Goal: Information Seeking & Learning: Check status

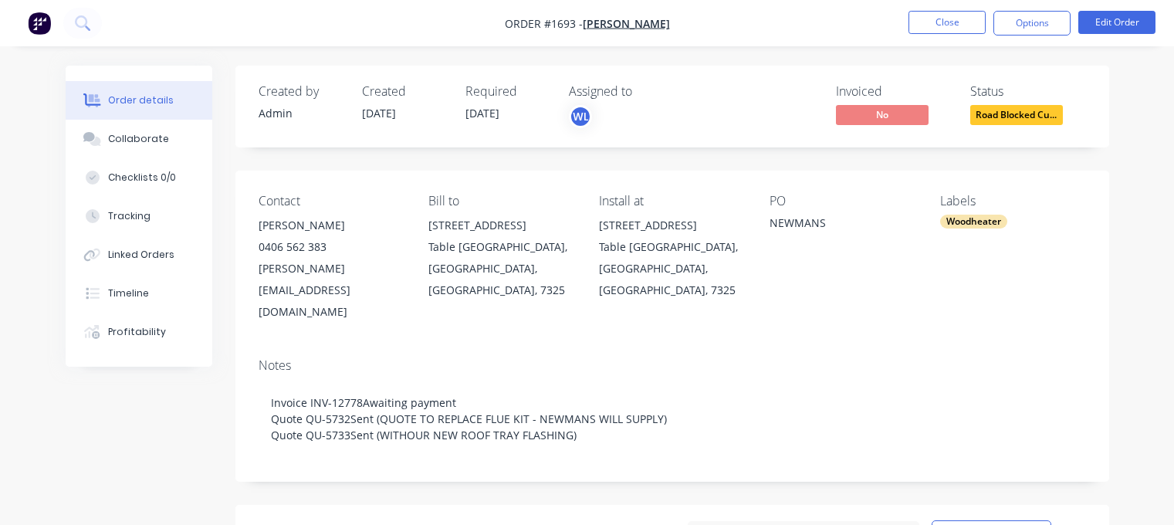
scroll to position [232, 0]
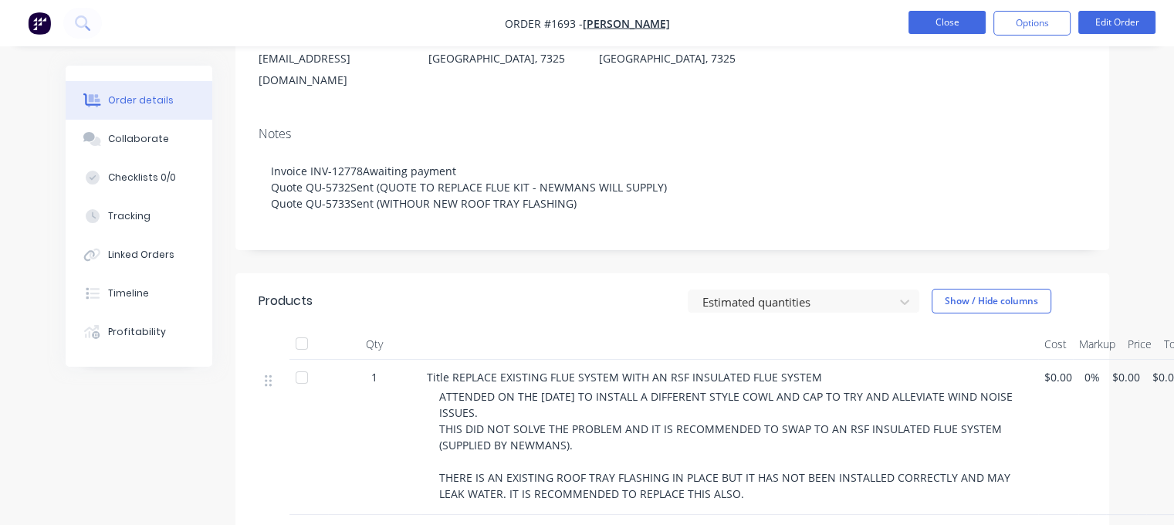
drag, startPoint x: 0, startPoint y: 0, endPoint x: 956, endPoint y: 25, distance: 956.1
click at [956, 25] on button "Close" at bounding box center [947, 22] width 77 height 23
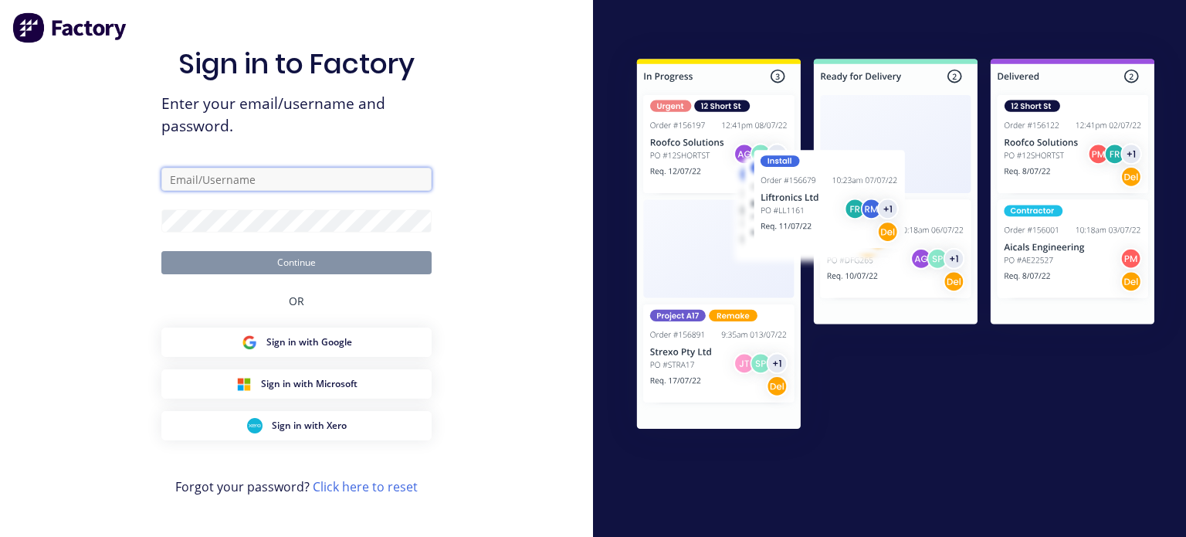
type input "[EMAIL_ADDRESS][DOMAIN_NAME]"
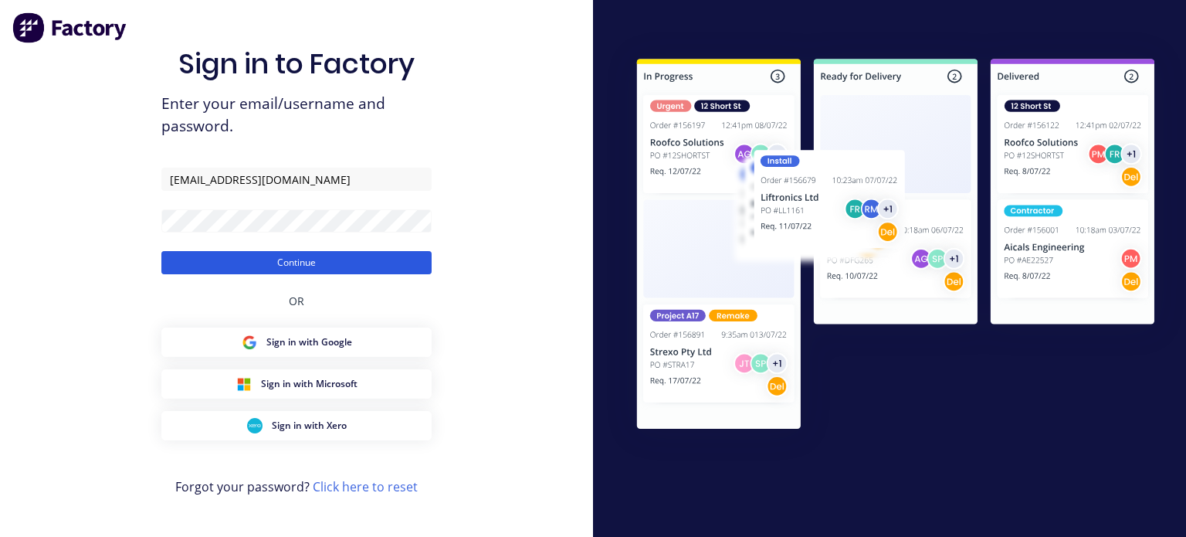
click at [273, 259] on button "Continue" at bounding box center [296, 262] width 270 height 23
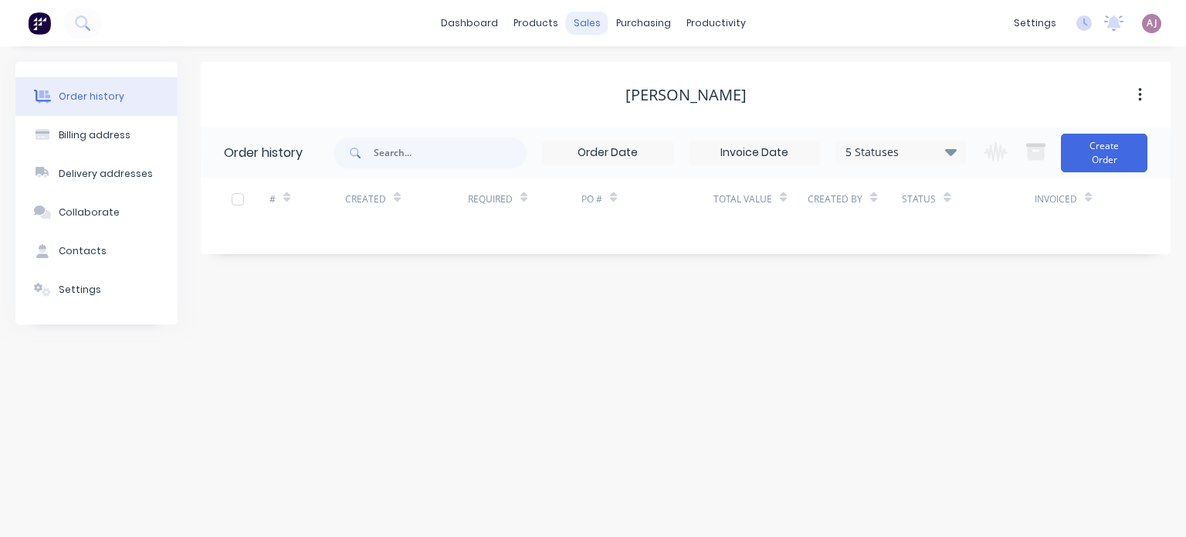
click at [574, 25] on div "sales" at bounding box center [587, 23] width 42 height 23
click at [577, 21] on div "sales" at bounding box center [587, 23] width 42 height 23
drag, startPoint x: 585, startPoint y: 27, endPoint x: 570, endPoint y: 33, distance: 16.6
click at [585, 27] on div "sales" at bounding box center [587, 23] width 42 height 23
drag, startPoint x: 536, startPoint y: 27, endPoint x: 523, endPoint y: 30, distance: 12.7
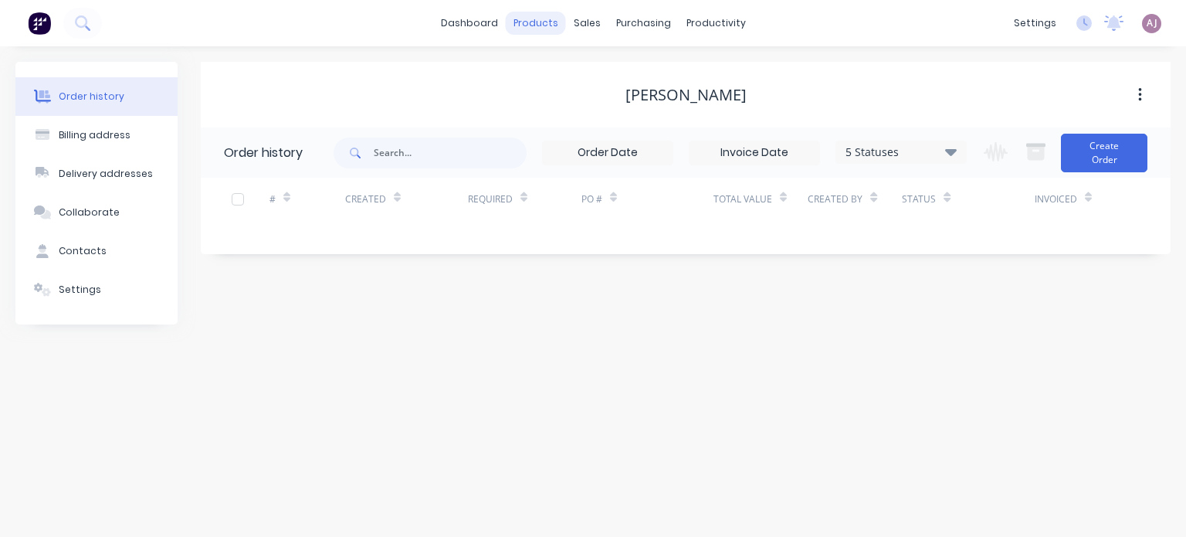
click at [536, 27] on div "products" at bounding box center [536, 23] width 60 height 23
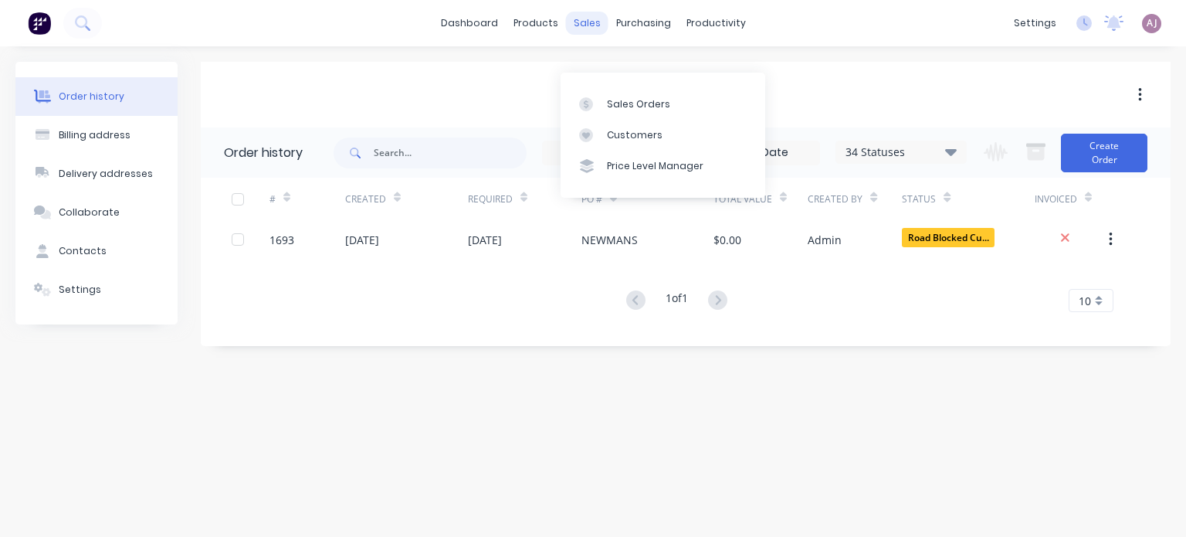
click at [594, 22] on div "sales" at bounding box center [587, 23] width 42 height 23
click at [615, 103] on div "Sales Orders" at bounding box center [638, 104] width 63 height 14
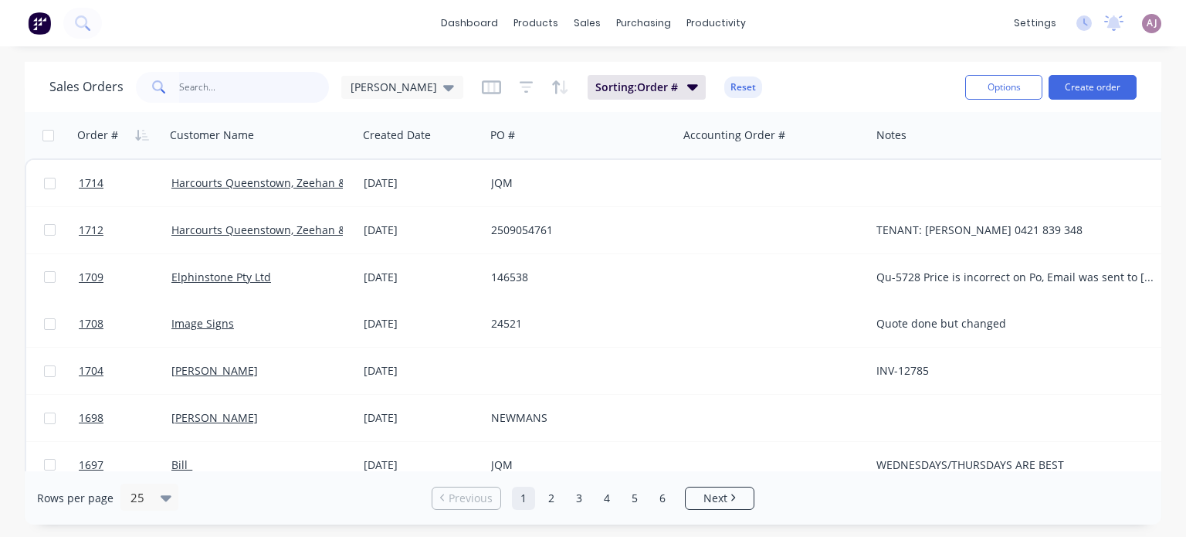
click at [225, 89] on input "text" at bounding box center [254, 87] width 151 height 31
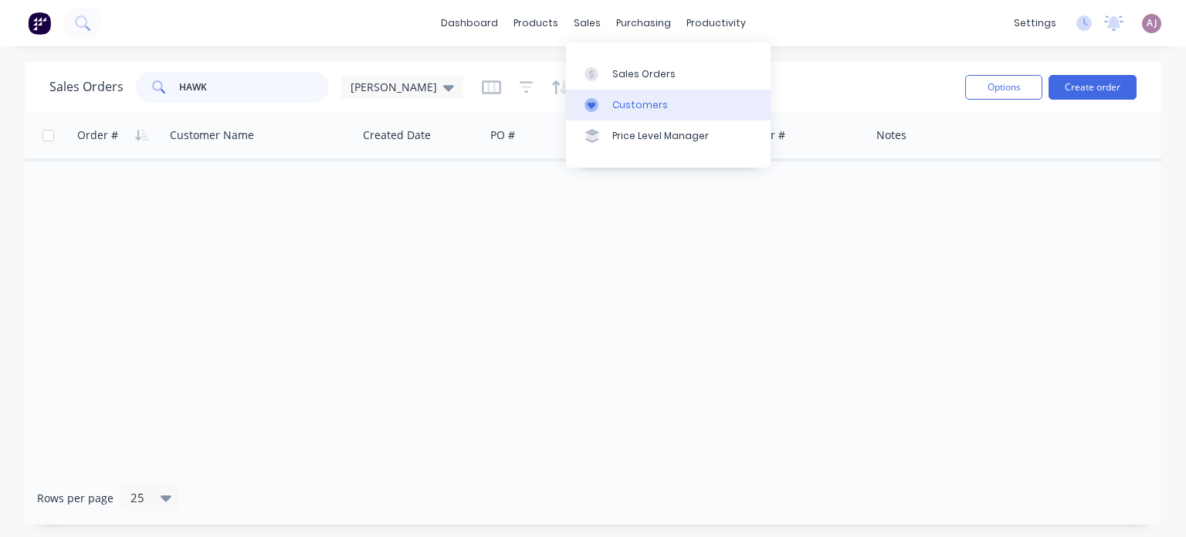
type input "HAWK"
click at [598, 102] on icon at bounding box center [591, 105] width 14 height 14
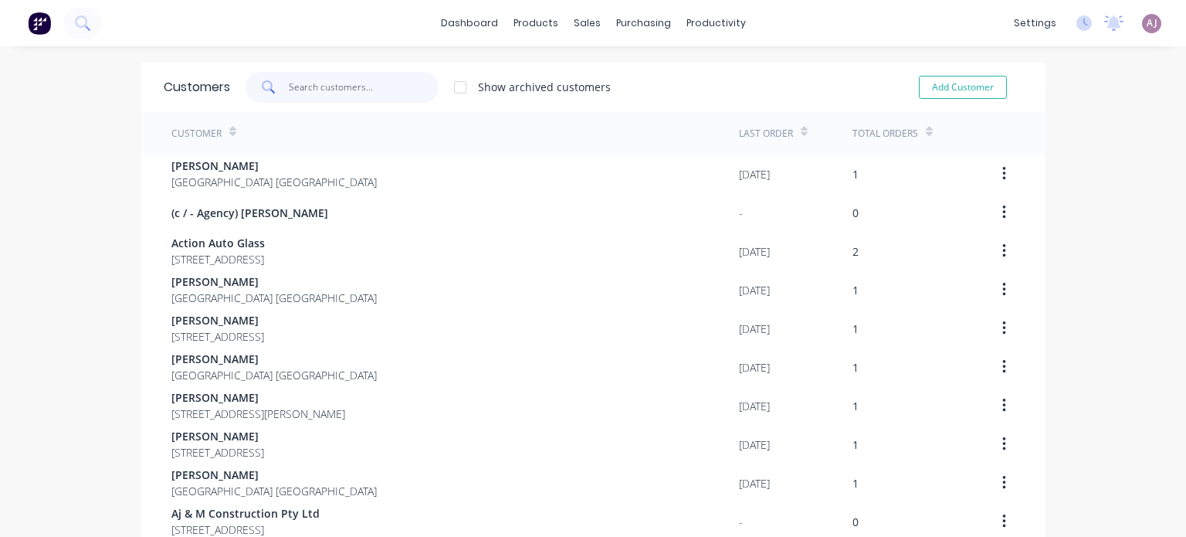
click at [327, 89] on input "text" at bounding box center [364, 87] width 151 height 31
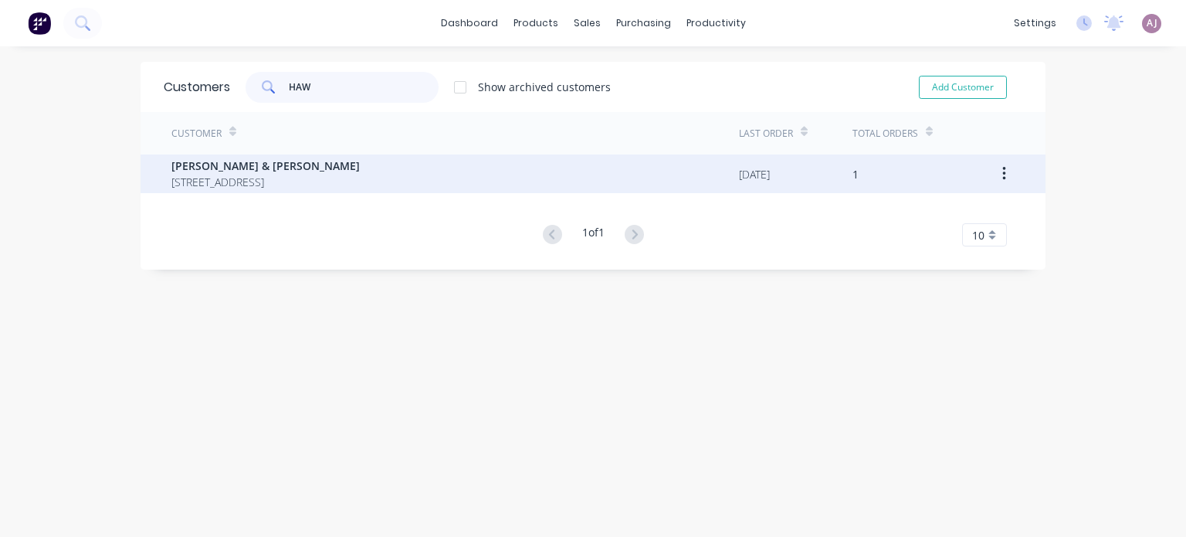
type input "HAW"
click at [270, 178] on span "8 Hepples Rd Boat Harbour Beach Tasmania Australia 7321" at bounding box center [265, 182] width 188 height 16
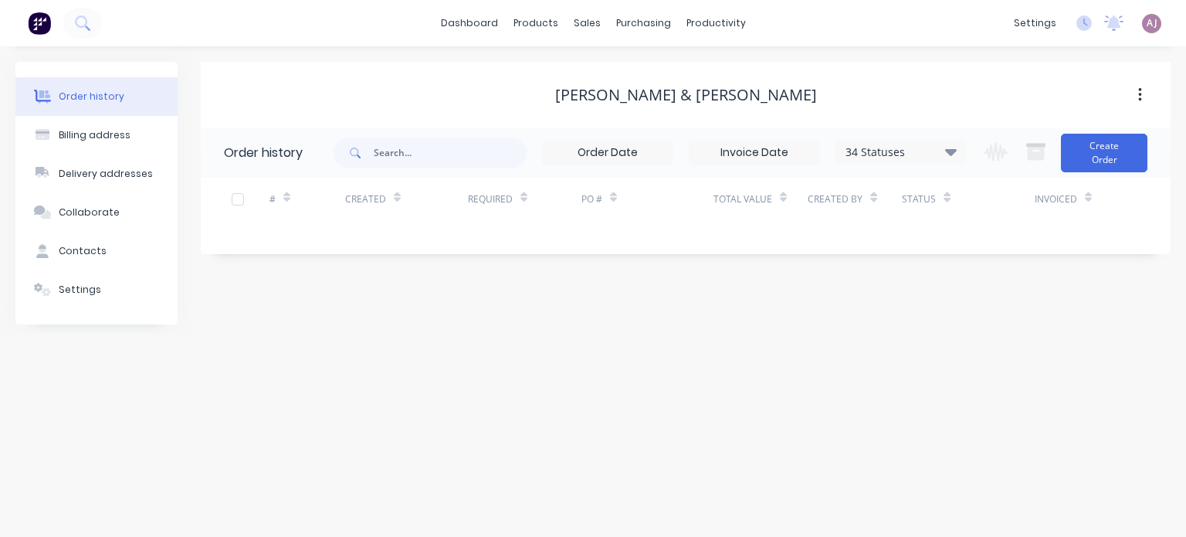
click at [953, 154] on icon at bounding box center [951, 151] width 12 height 7
click at [1028, 330] on label at bounding box center [1028, 330] width 0 height 0
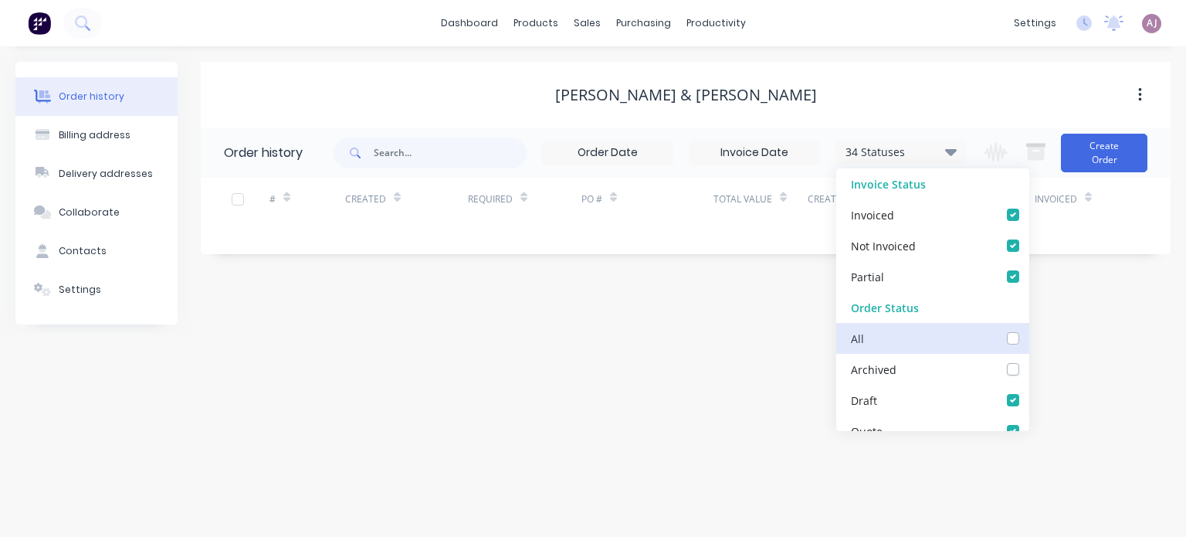
click at [1028, 335] on input "checkbox" at bounding box center [1034, 337] width 12 height 15
checkbox input "true"
click at [566, 364] on div "Order history Billing address Delivery addresses Collaborate Contacts Settings …" at bounding box center [593, 291] width 1186 height 490
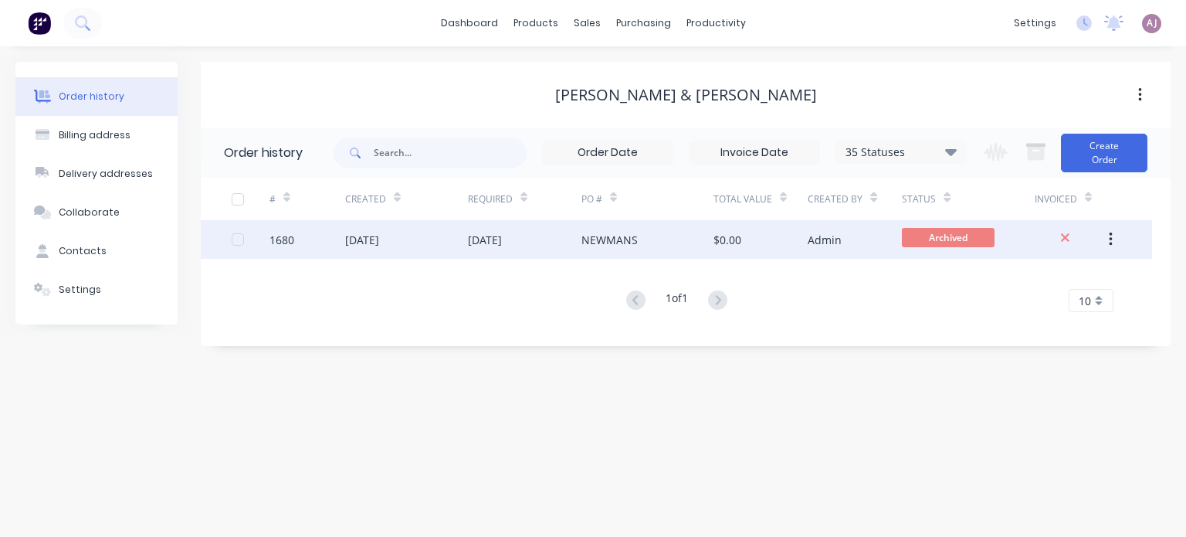
click at [484, 240] on div "17 Sep 2025" at bounding box center [485, 240] width 34 height 16
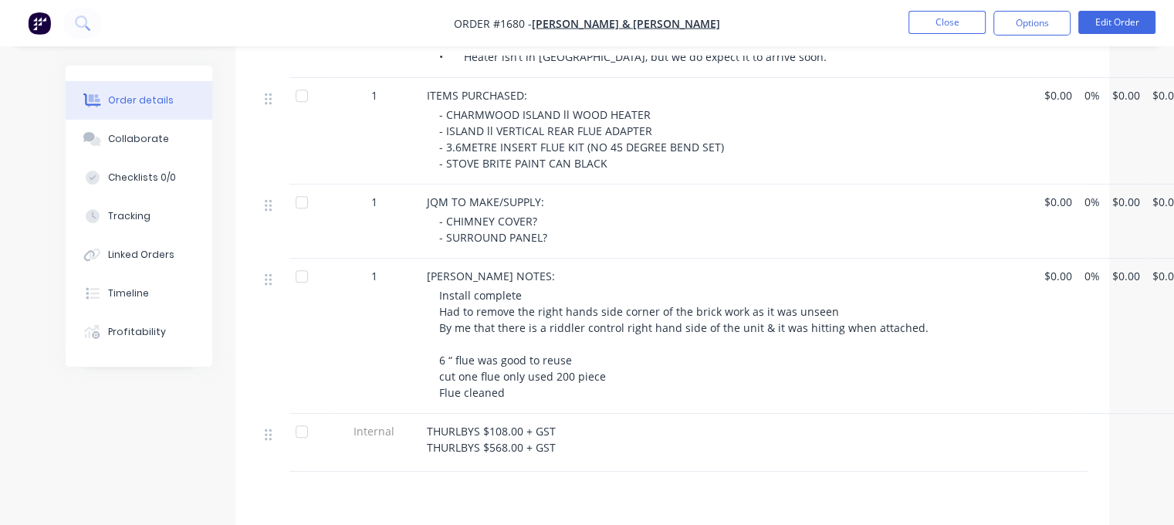
scroll to position [642, 0]
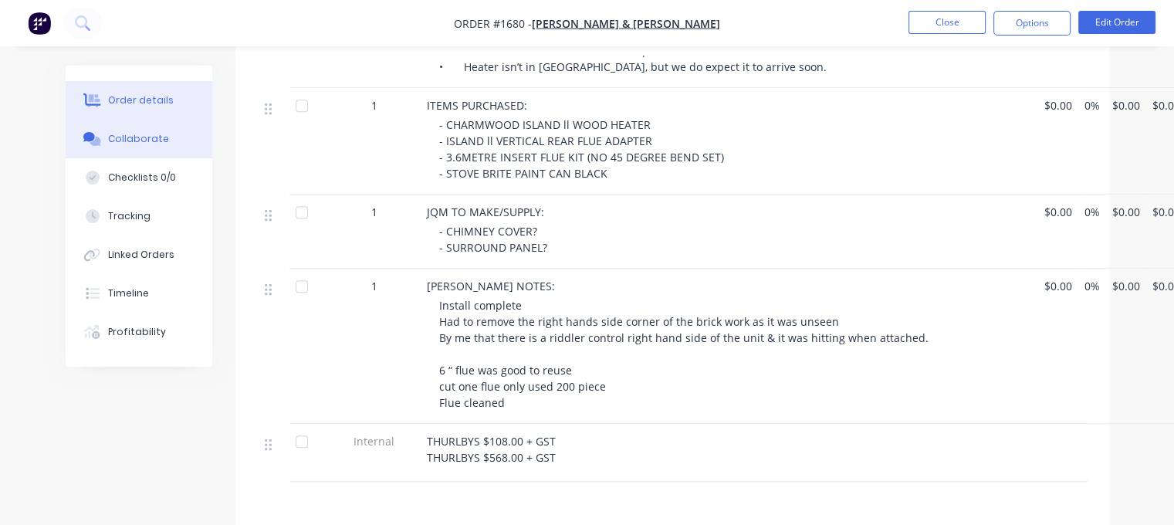
click at [139, 132] on button "Collaborate" at bounding box center [139, 139] width 147 height 39
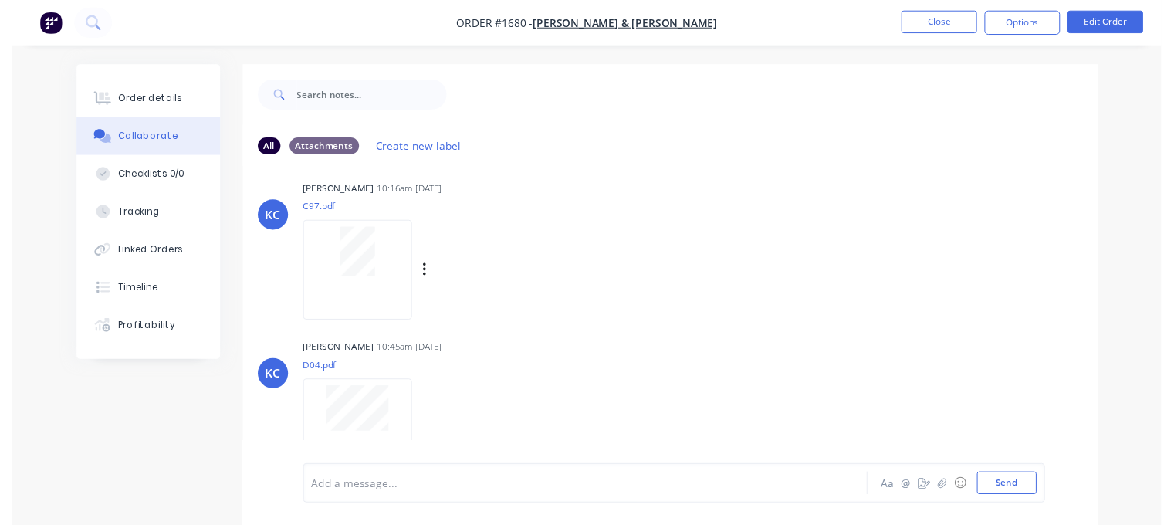
scroll to position [540, 0]
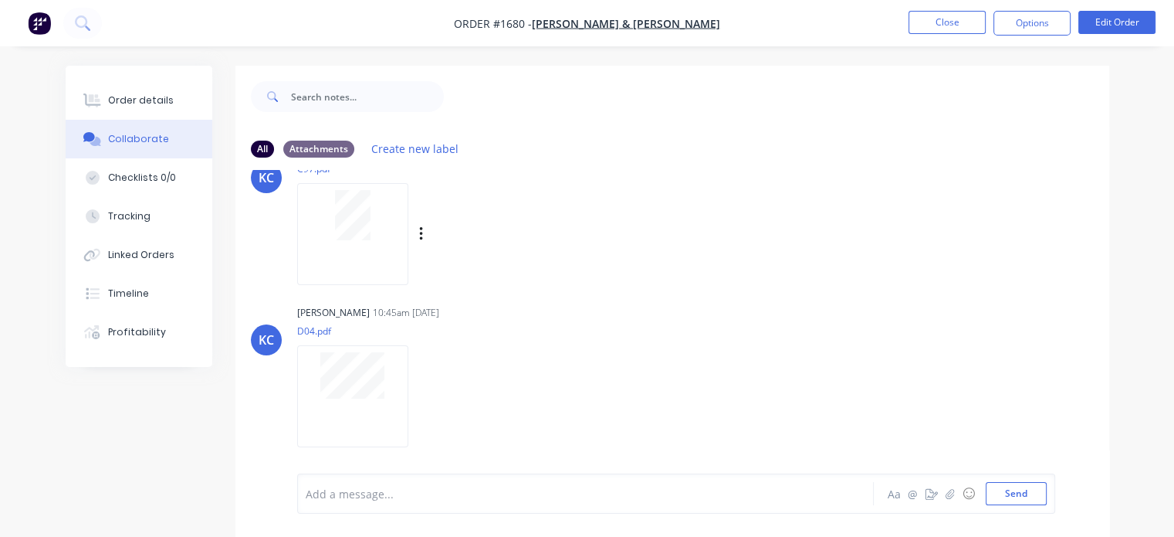
click at [381, 232] on div at bounding box center [352, 215] width 97 height 50
click at [153, 103] on div "Order details" at bounding box center [141, 100] width 66 height 14
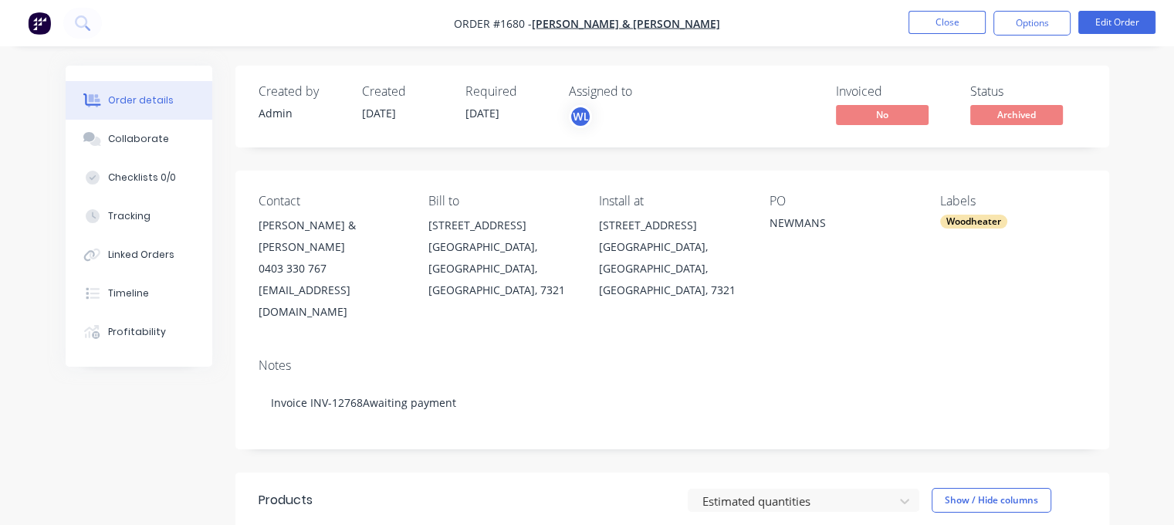
click at [268, 279] on div "mjhawke@gmail.com" at bounding box center [332, 300] width 146 height 43
copy div "mjhawke@gmail.com"
click at [920, 20] on button "Close" at bounding box center [947, 22] width 77 height 23
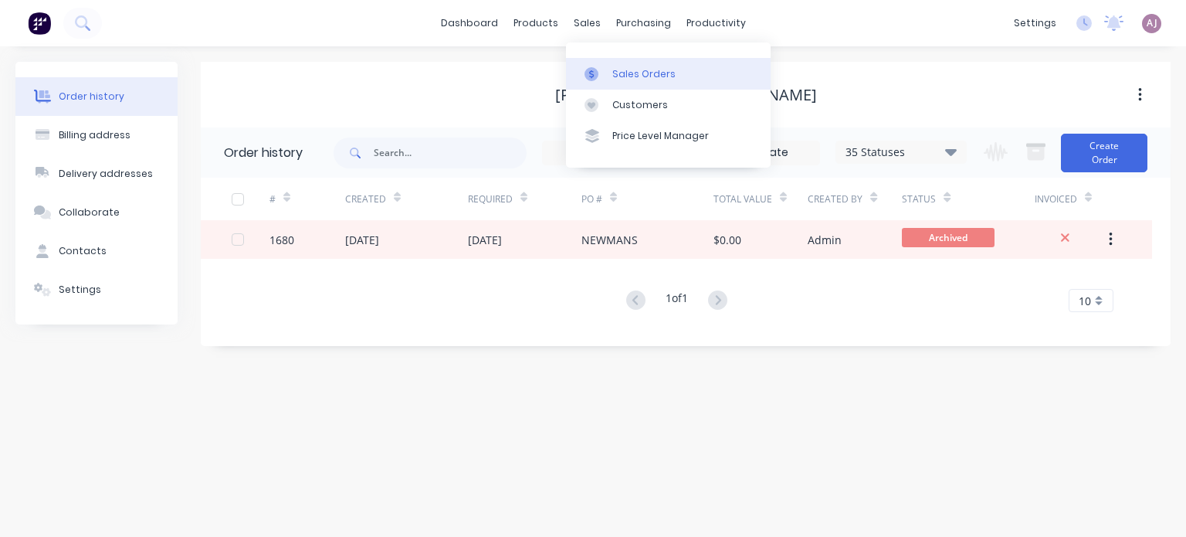
click at [610, 58] on link "Sales Orders" at bounding box center [668, 73] width 205 height 31
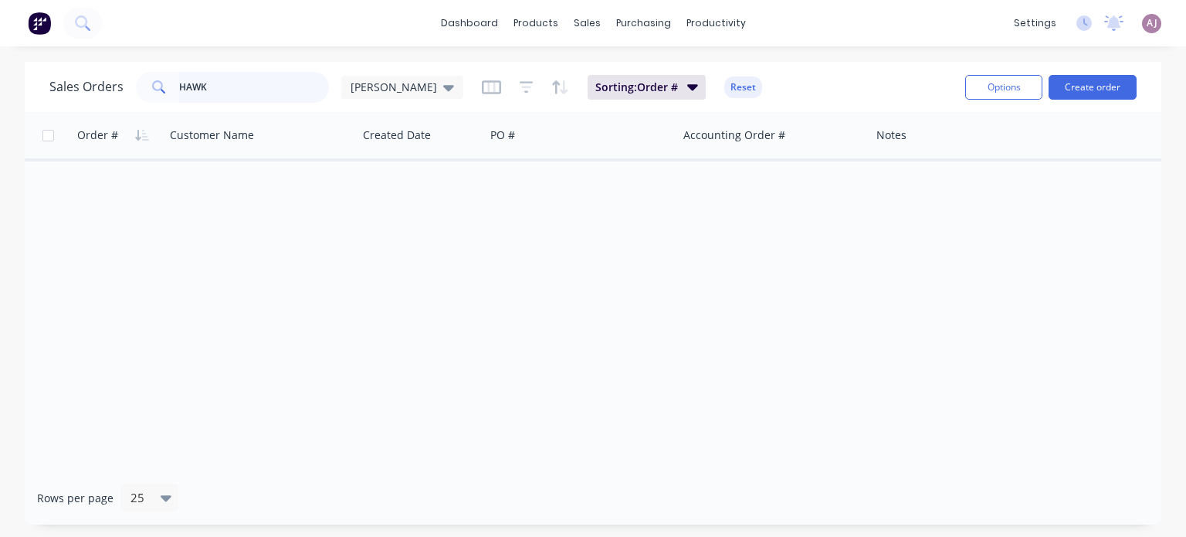
click at [201, 89] on input "HAWK" at bounding box center [254, 87] width 151 height 31
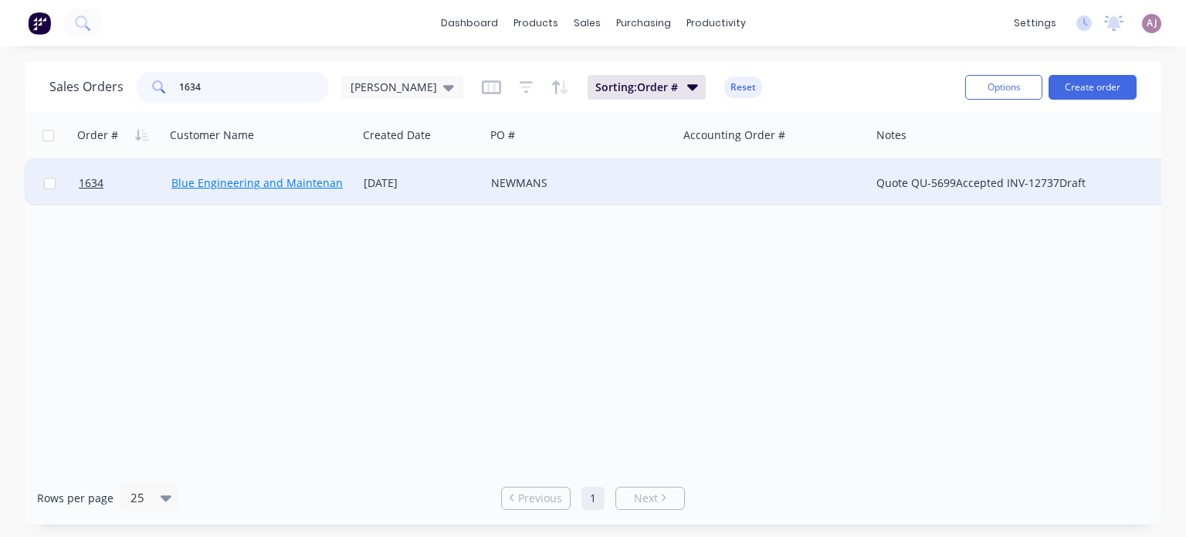
type input "1634"
click at [217, 188] on link "Blue Engineering and Maintenance" at bounding box center [262, 182] width 183 height 15
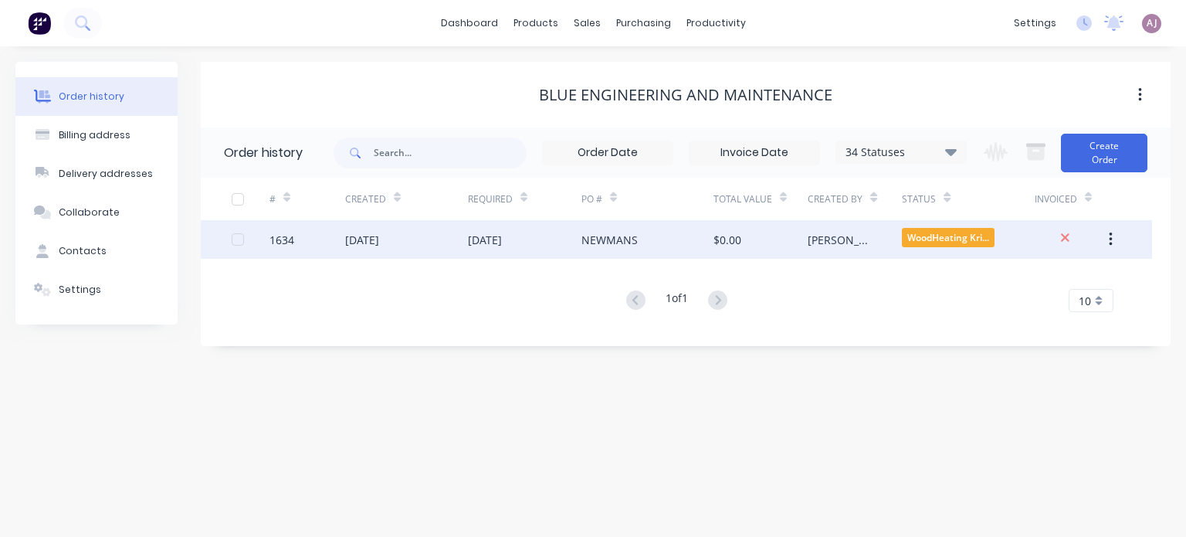
click at [618, 248] on div "NEWMANS" at bounding box center [647, 239] width 132 height 39
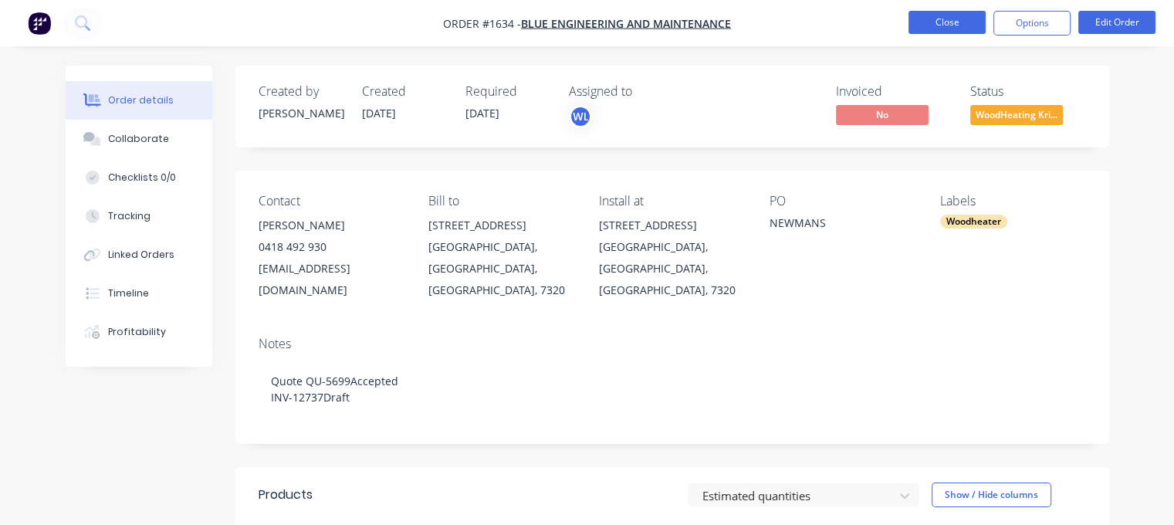
click at [940, 20] on button "Close" at bounding box center [947, 22] width 77 height 23
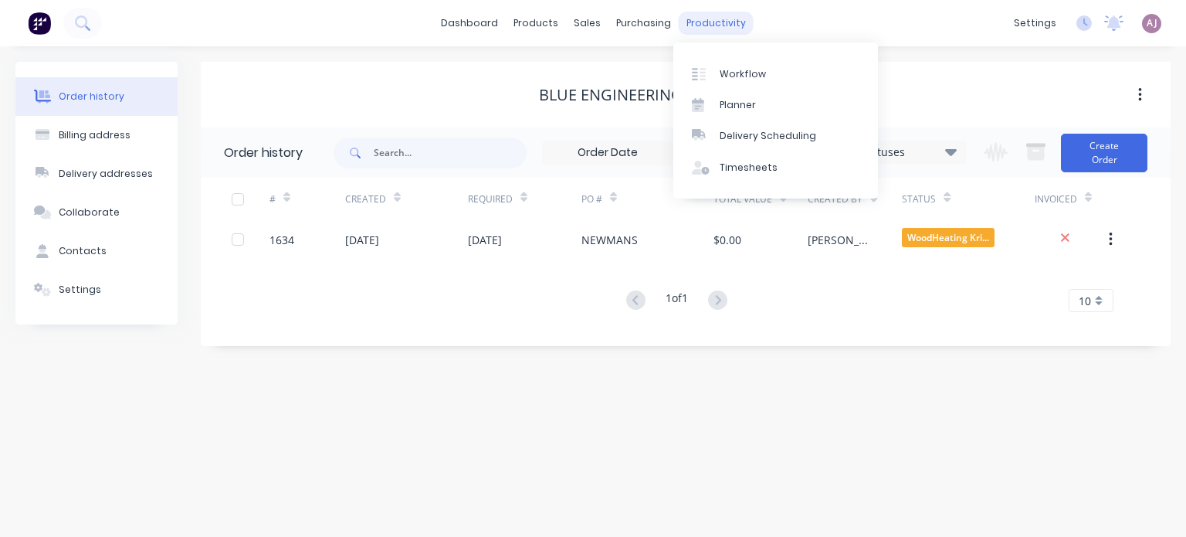
click at [714, 24] on div "productivity" at bounding box center [716, 23] width 75 height 23
click at [740, 103] on div "Planner" at bounding box center [737, 105] width 36 height 14
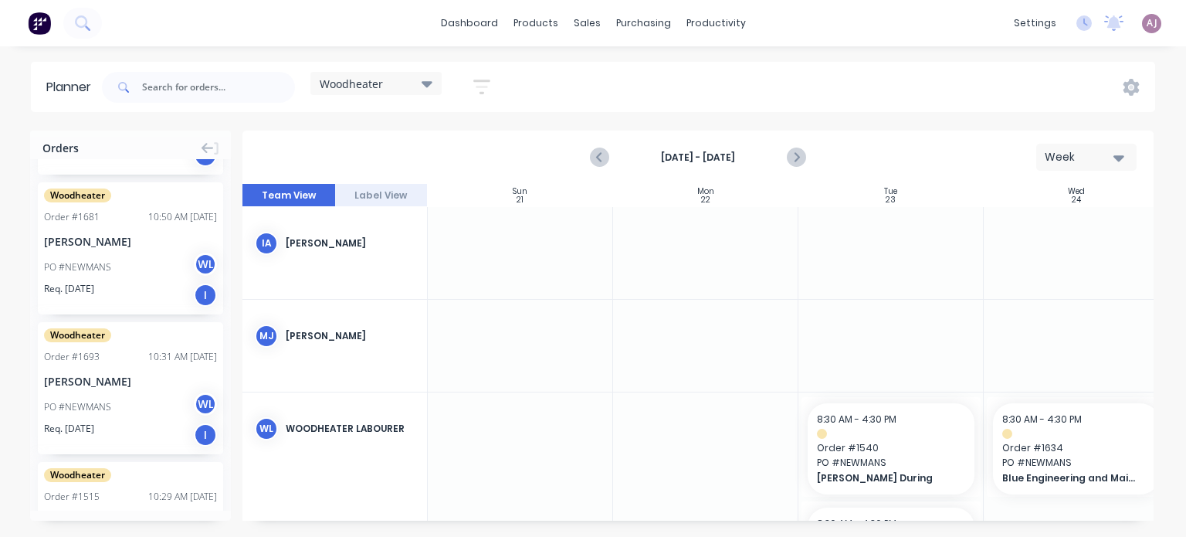
scroll to position [383, 0]
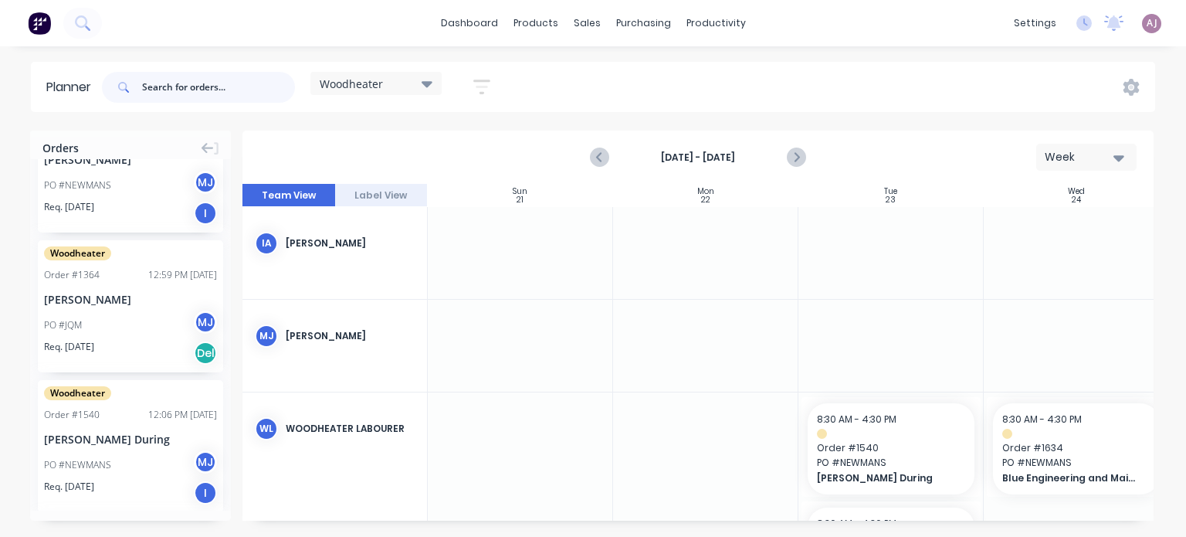
click at [207, 92] on input "text" at bounding box center [218, 87] width 153 height 31
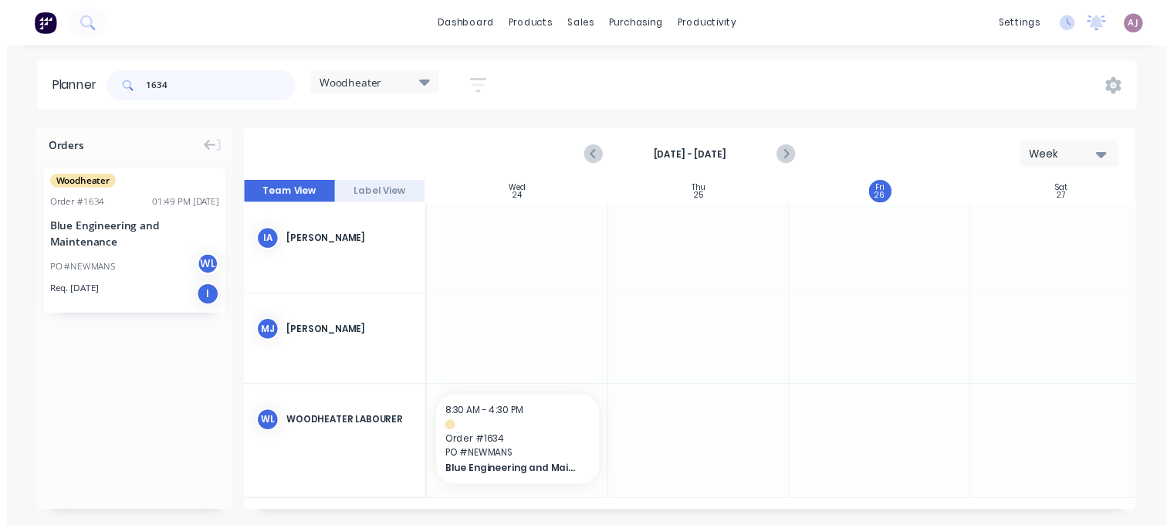
scroll to position [0, 548]
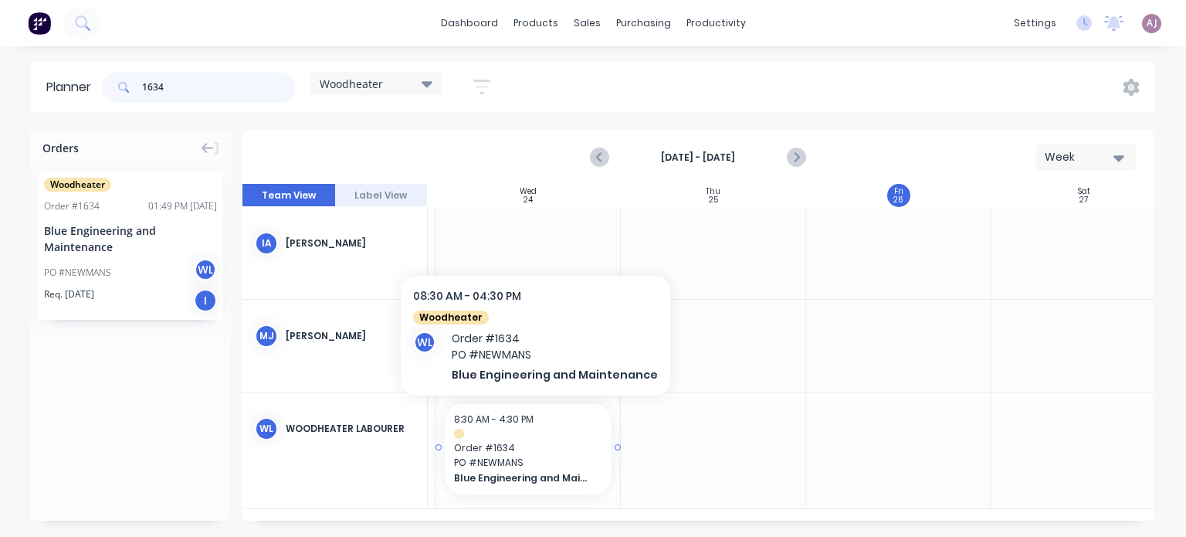
type input "1634"
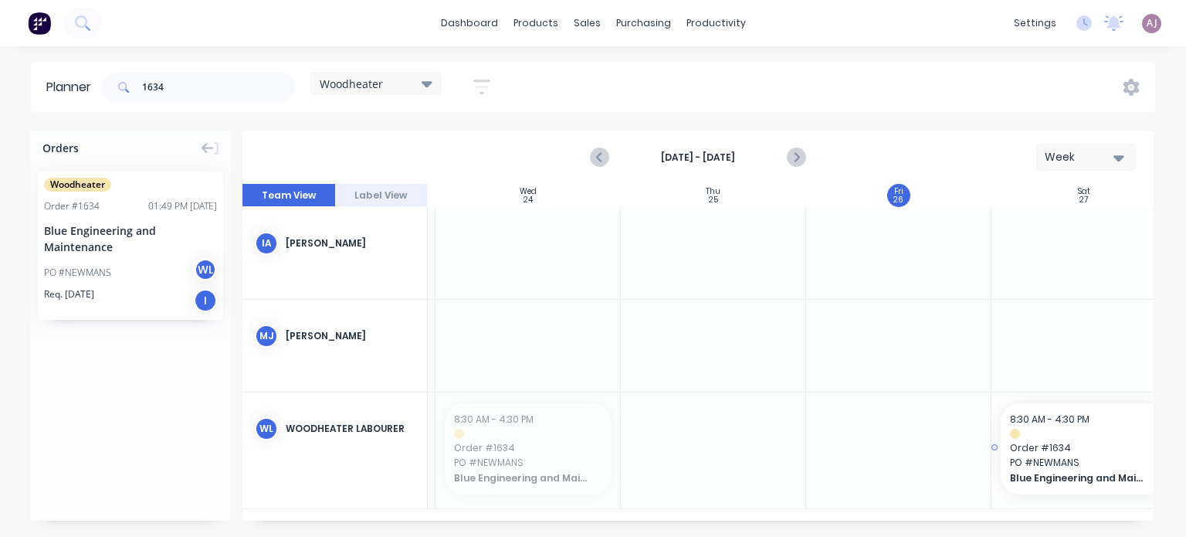
drag, startPoint x: 488, startPoint y: 458, endPoint x: 1011, endPoint y: 445, distance: 522.8
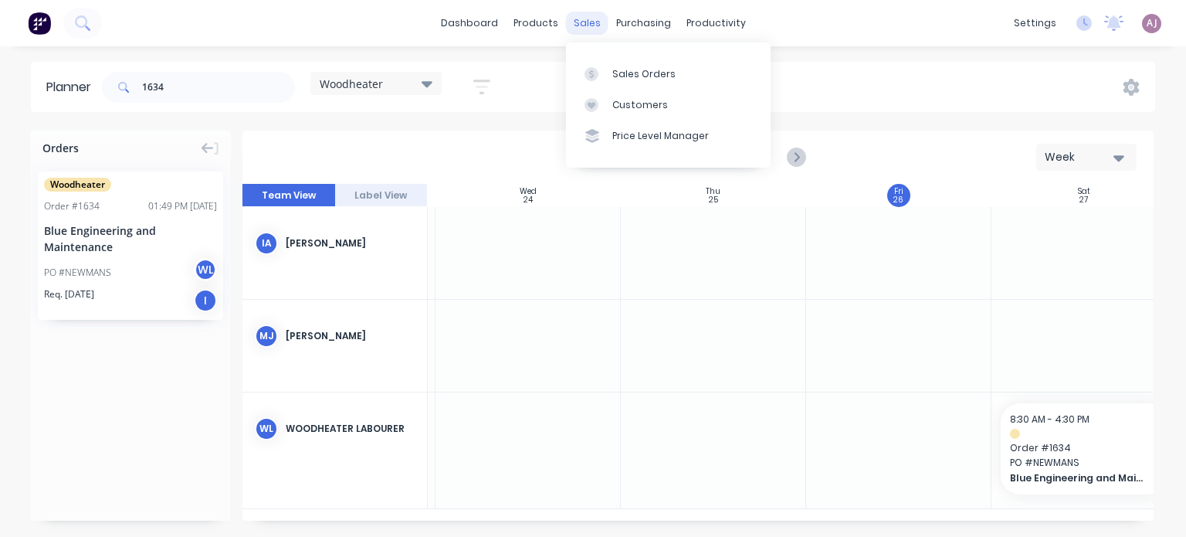
click at [580, 24] on div "sales" at bounding box center [587, 23] width 42 height 23
click at [603, 71] on div at bounding box center [595, 74] width 23 height 14
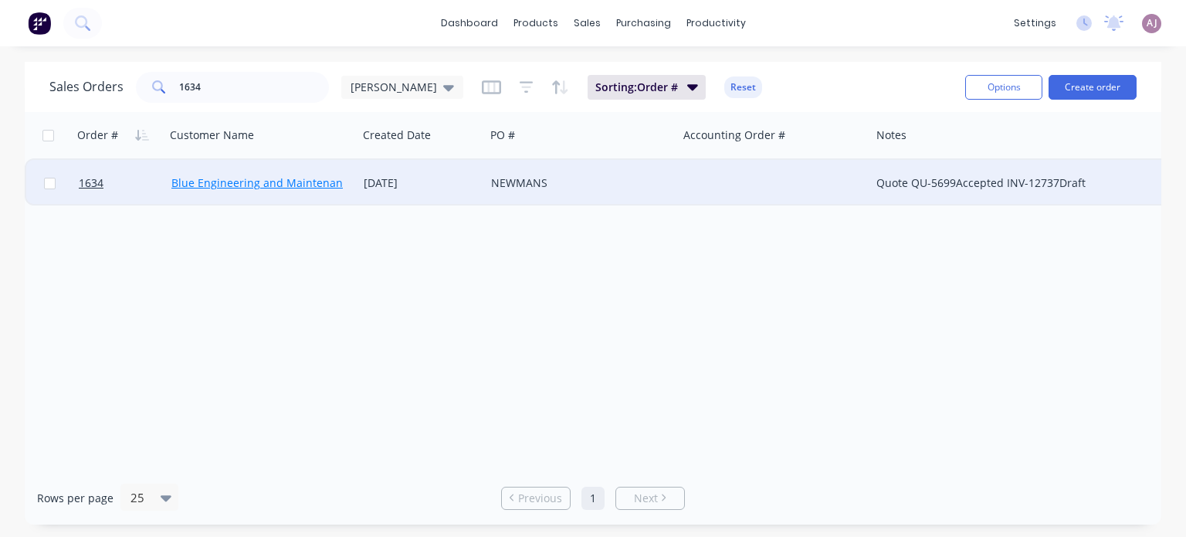
click at [296, 185] on link "Blue Engineering and Maintenance" at bounding box center [262, 182] width 183 height 15
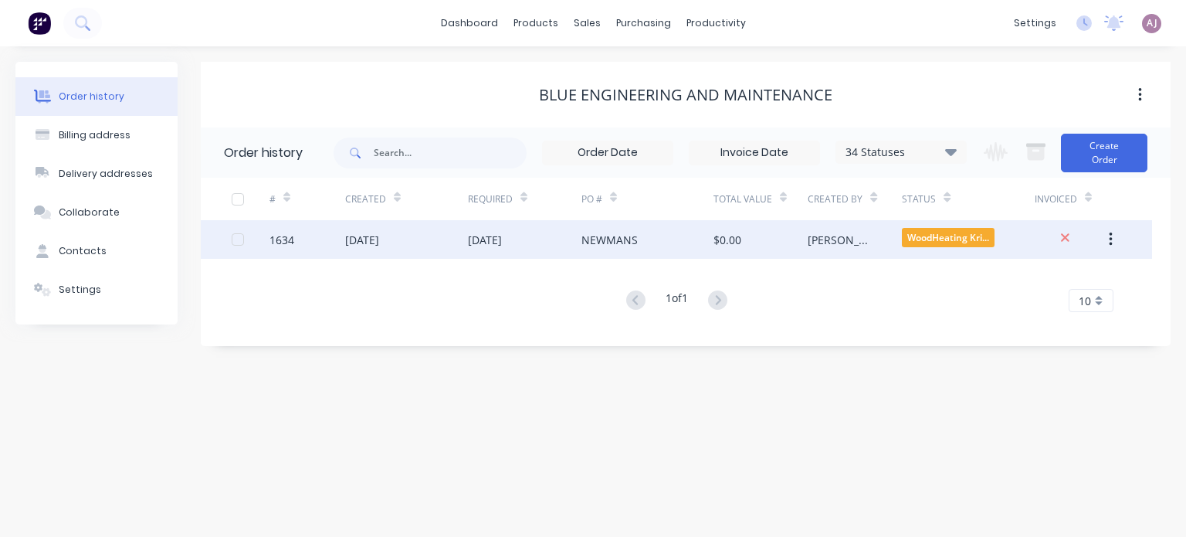
click at [535, 242] on div "26 Sep 2025" at bounding box center [524, 239] width 113 height 39
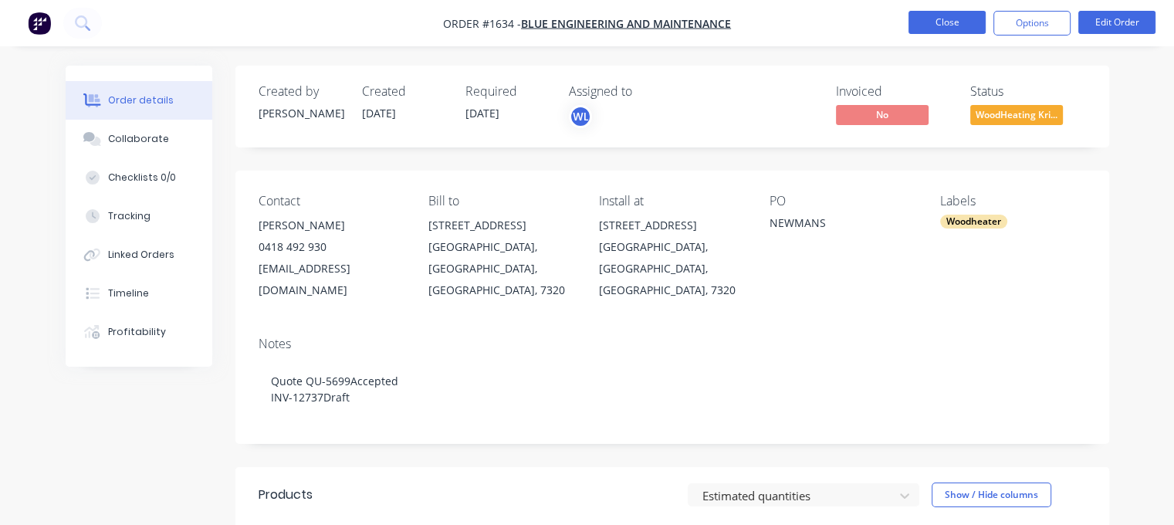
click at [948, 17] on button "Close" at bounding box center [947, 22] width 77 height 23
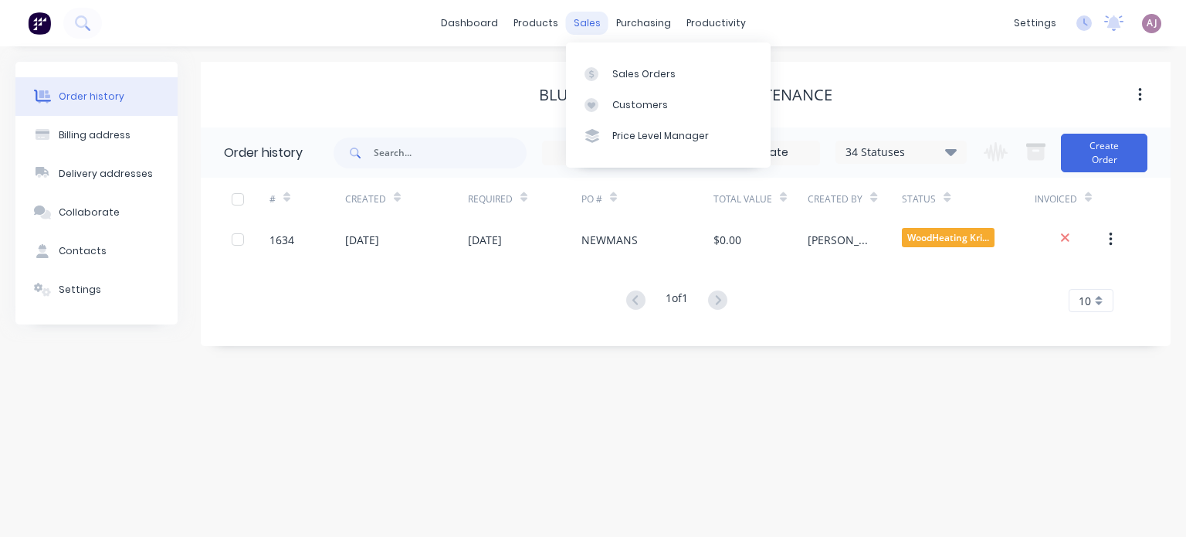
click at [589, 26] on div "sales" at bounding box center [587, 23] width 42 height 23
click at [602, 71] on div at bounding box center [595, 74] width 23 height 14
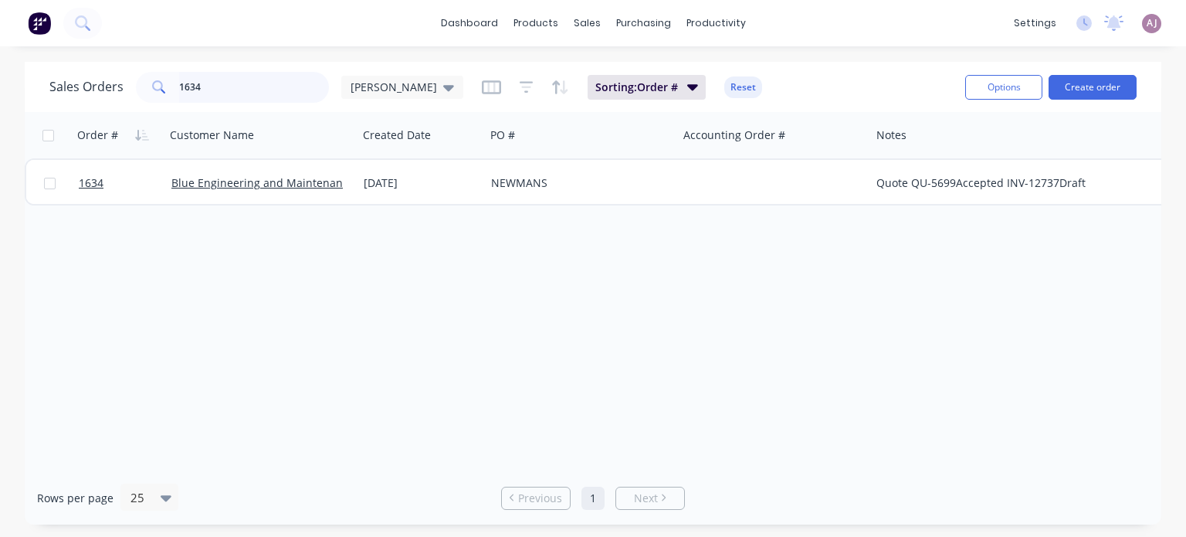
click at [280, 92] on input "1634" at bounding box center [254, 87] width 151 height 31
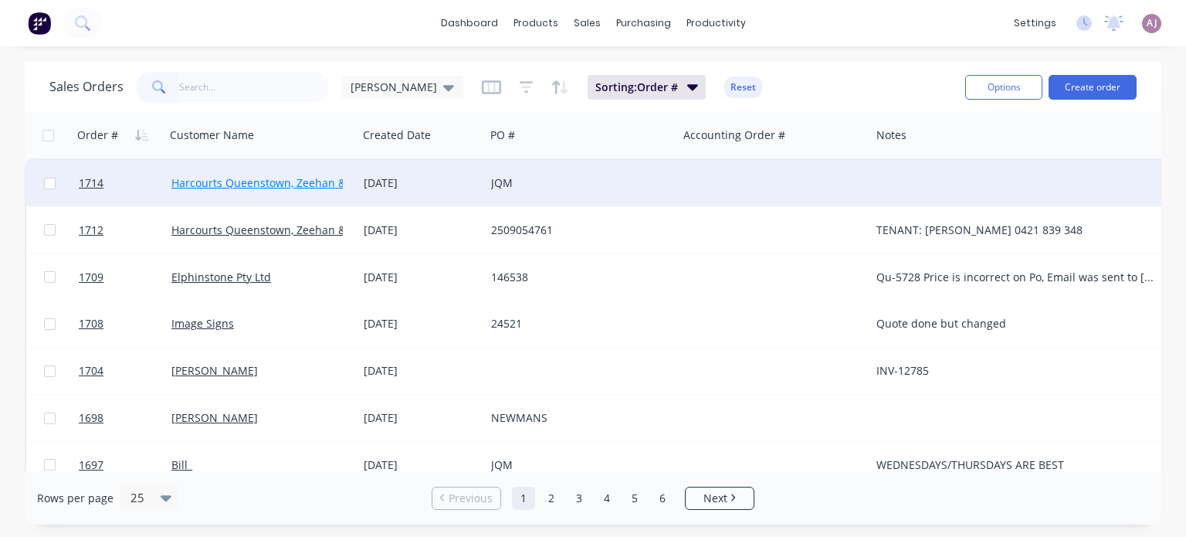
click at [269, 181] on link "Harcourts Queenstown, Zeehan & Strahan" at bounding box center [303, 182] width 264 height 15
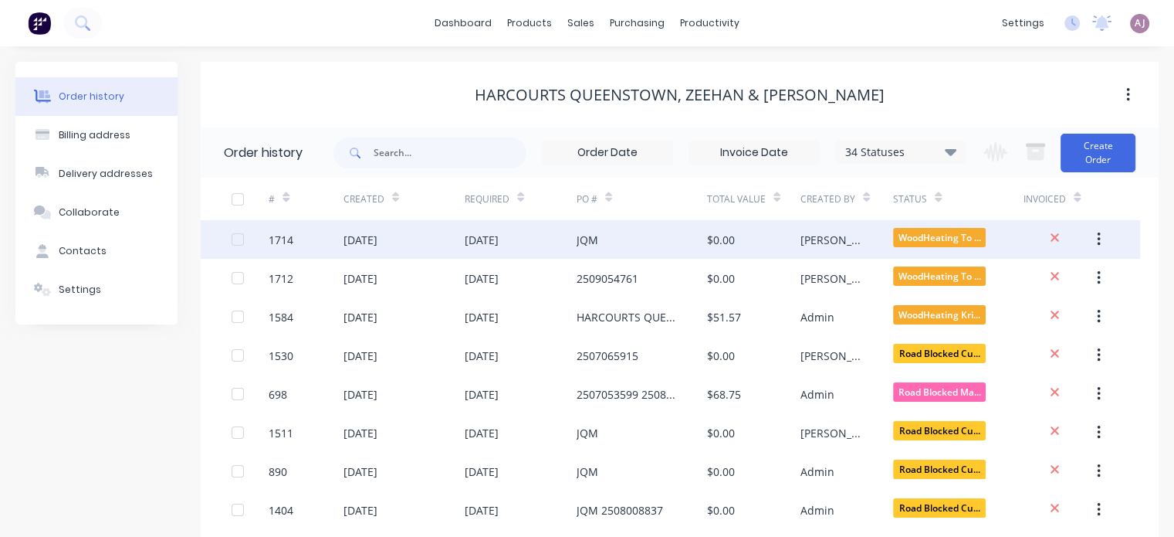
click at [454, 244] on div "25 Sep 2025" at bounding box center [404, 239] width 121 height 39
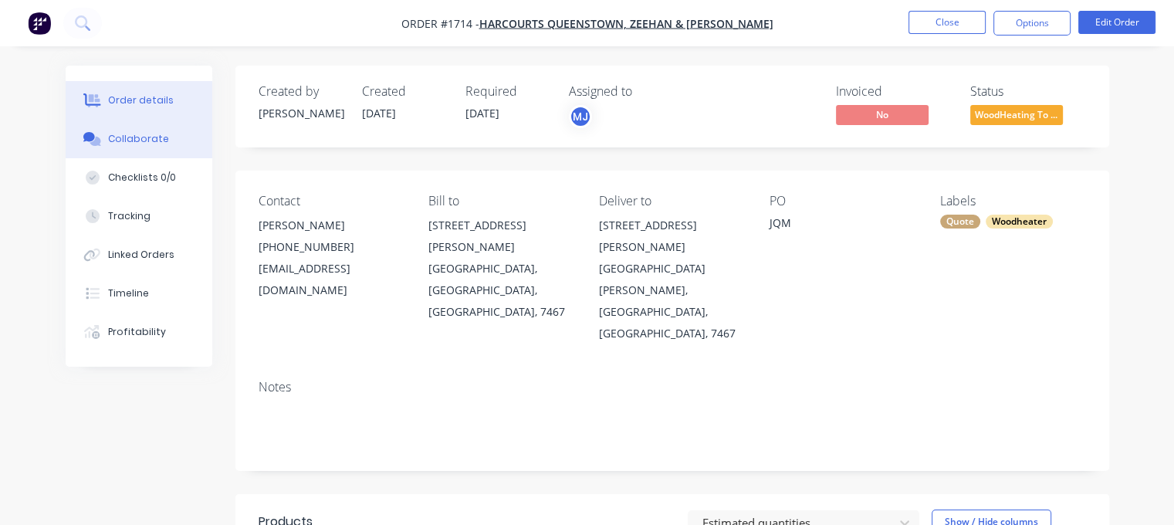
click at [158, 144] on button "Collaborate" at bounding box center [139, 139] width 147 height 39
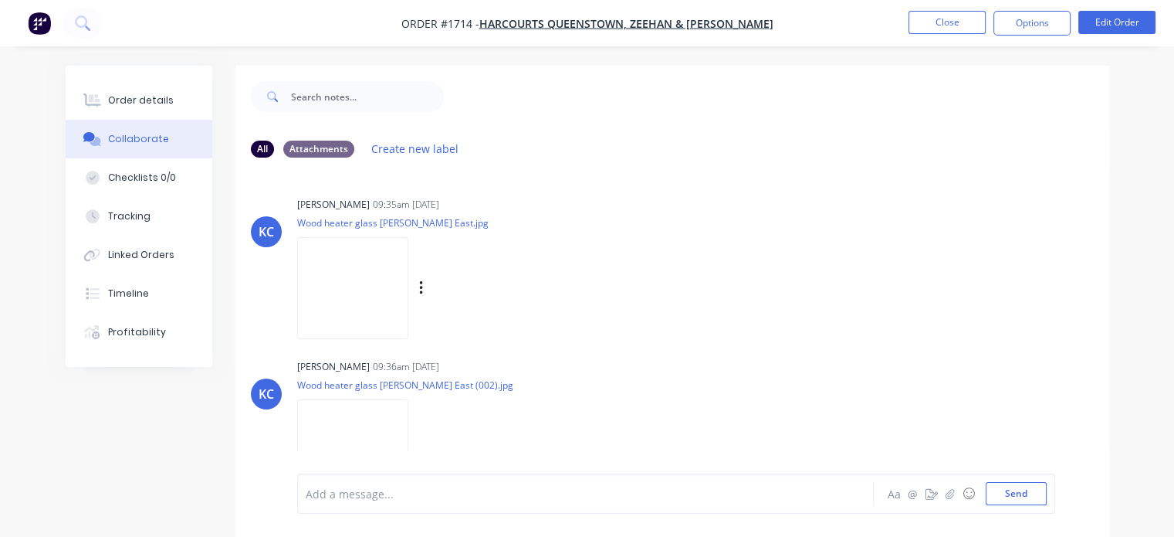
click at [349, 279] on img at bounding box center [352, 287] width 111 height 101
click at [341, 425] on img at bounding box center [352, 449] width 111 height 101
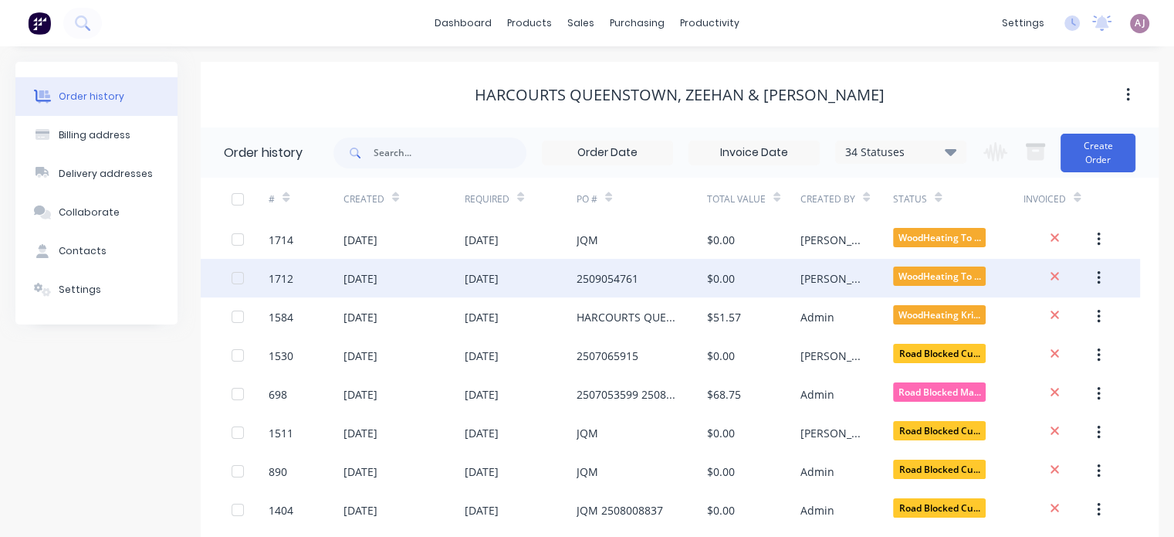
click at [368, 276] on div "24 Sep 2025" at bounding box center [361, 278] width 34 height 16
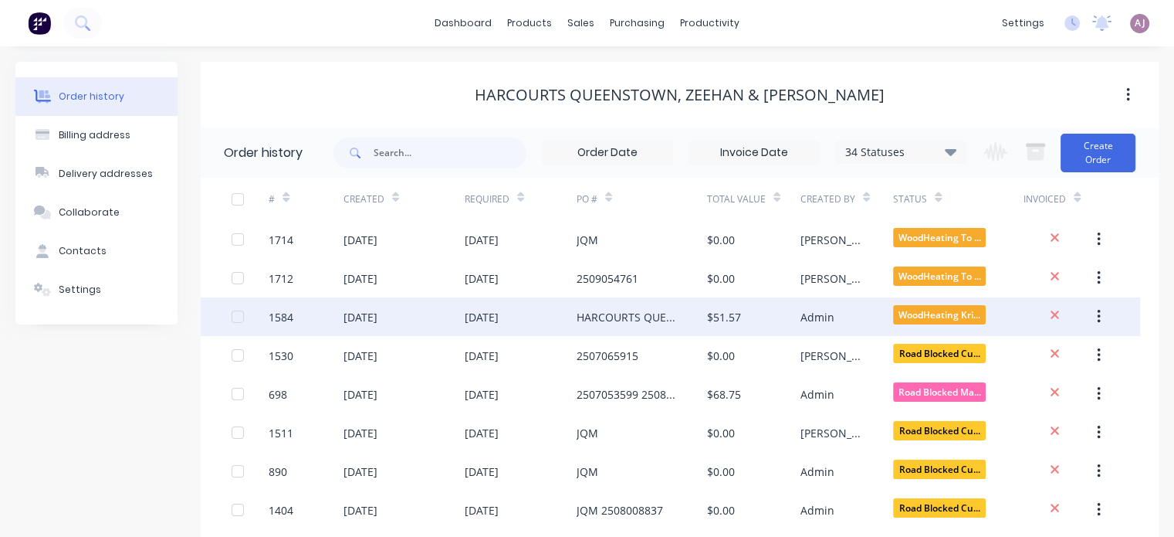
click at [456, 315] on div "12 Aug 2025" at bounding box center [404, 316] width 121 height 39
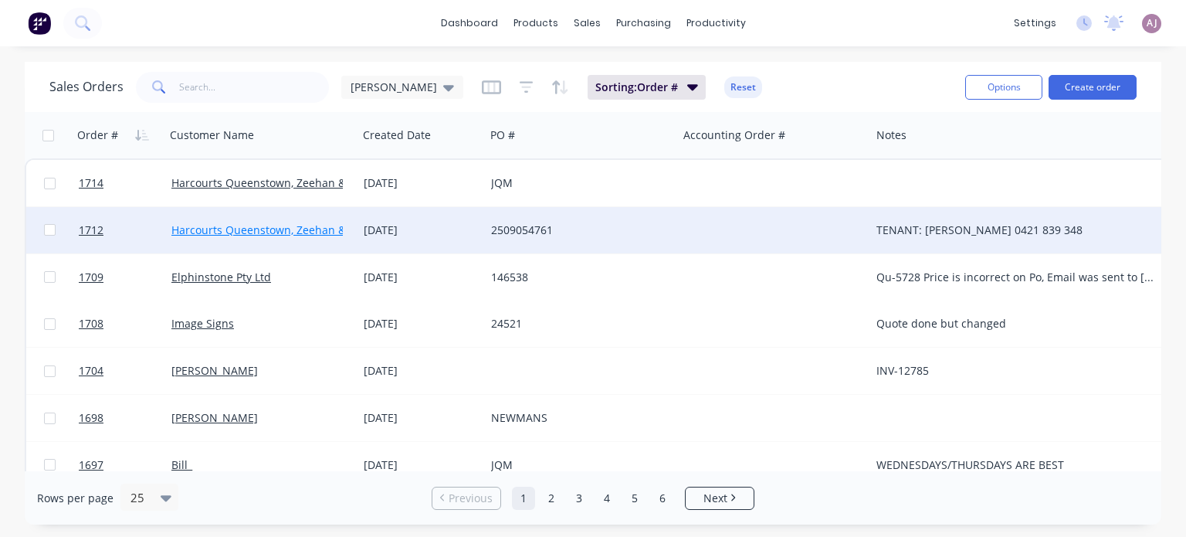
click at [287, 234] on link "Harcourts Queenstown, Zeehan & Strahan" at bounding box center [303, 229] width 264 height 15
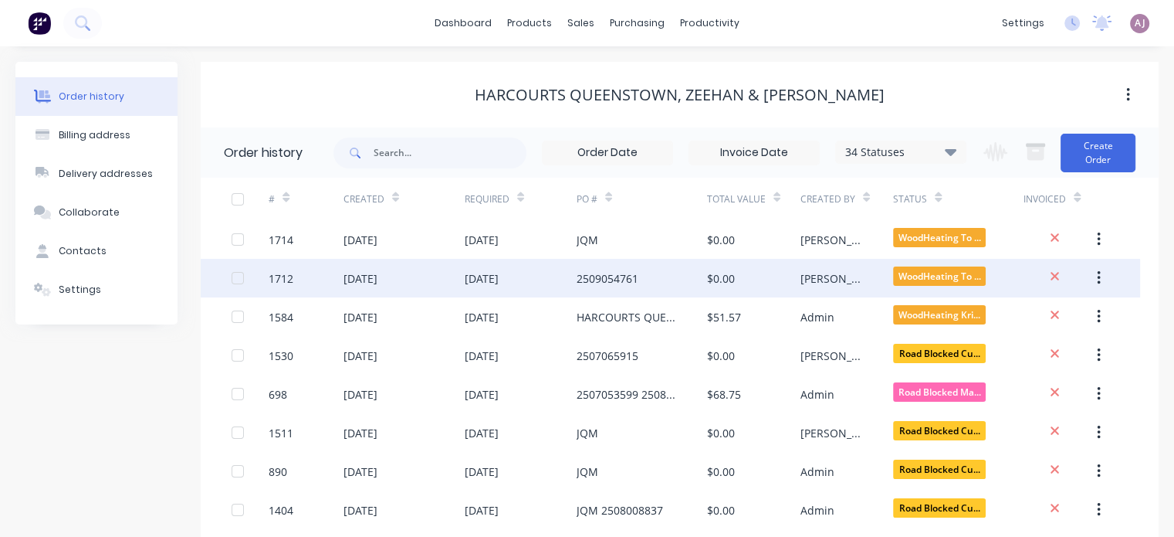
click at [361, 274] on div "24 Sep 2025" at bounding box center [361, 278] width 34 height 16
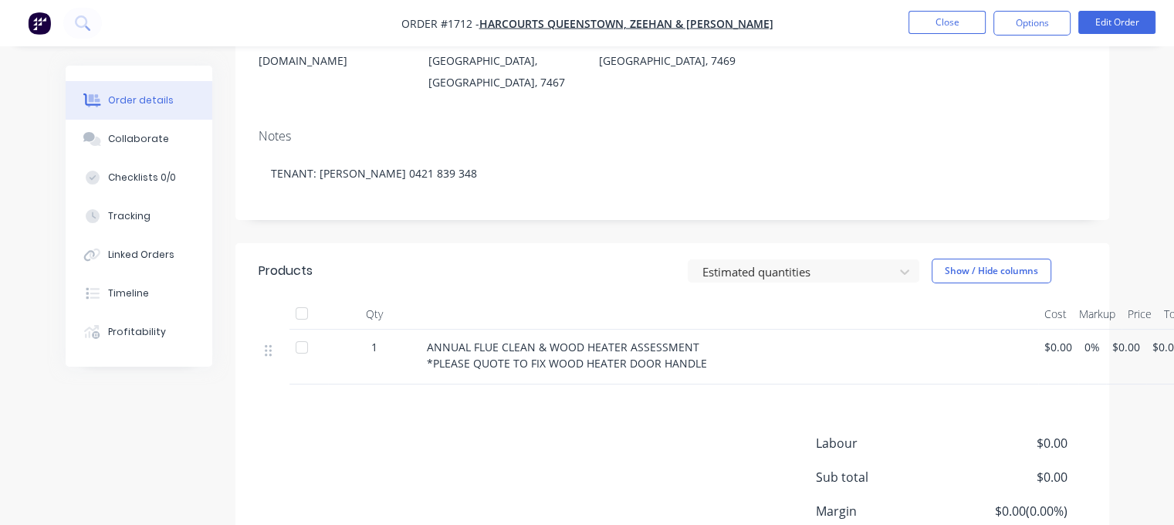
scroll to position [320, 0]
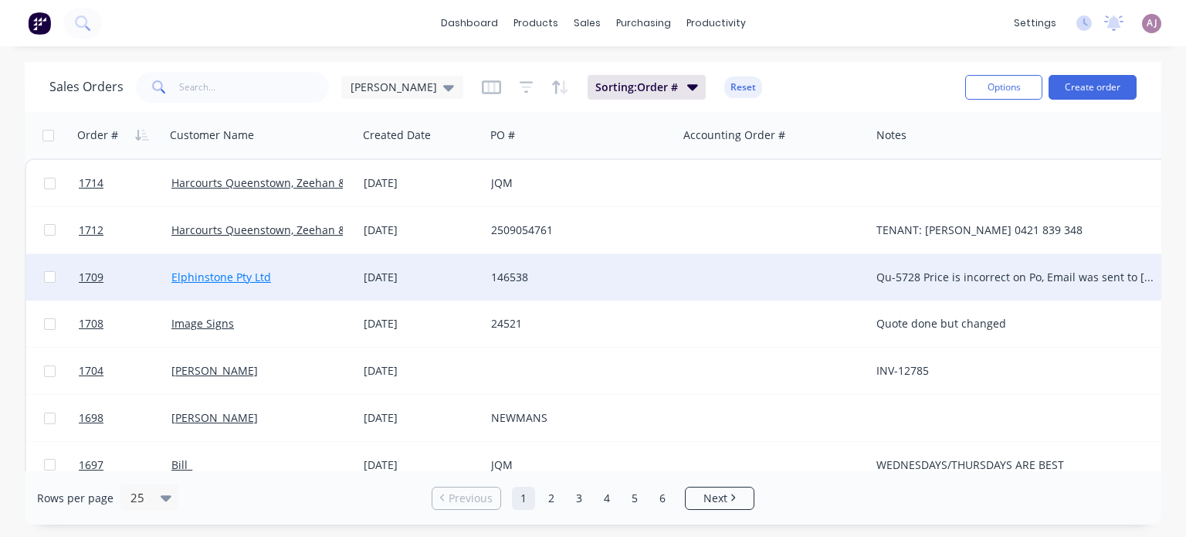
click at [235, 277] on link "Elphinstone Pty Ltd" at bounding box center [221, 276] width 100 height 15
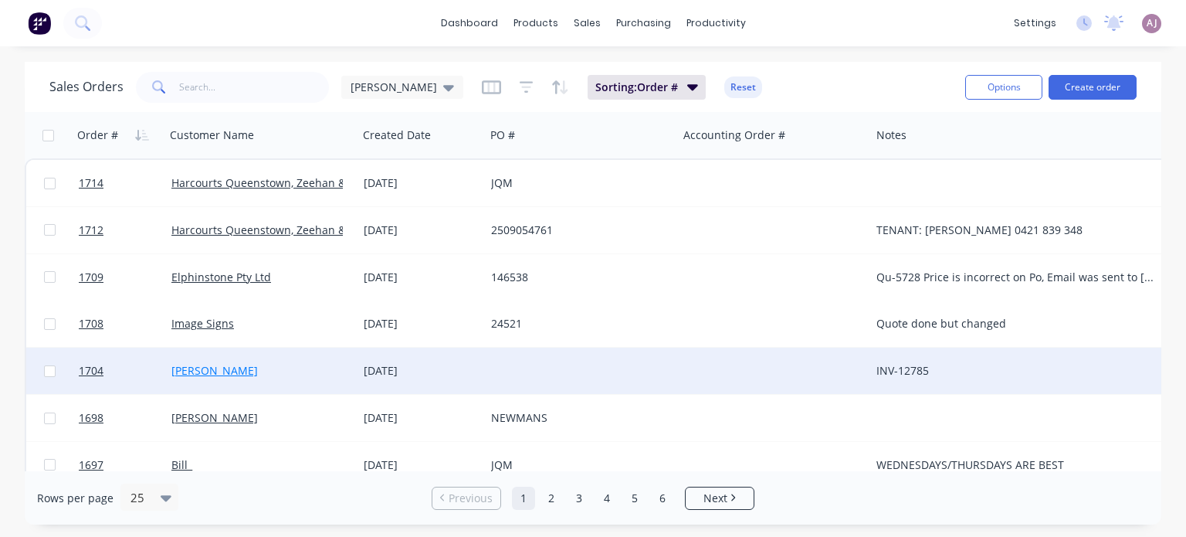
click at [204, 373] on link "Warren Barker" at bounding box center [214, 370] width 86 height 15
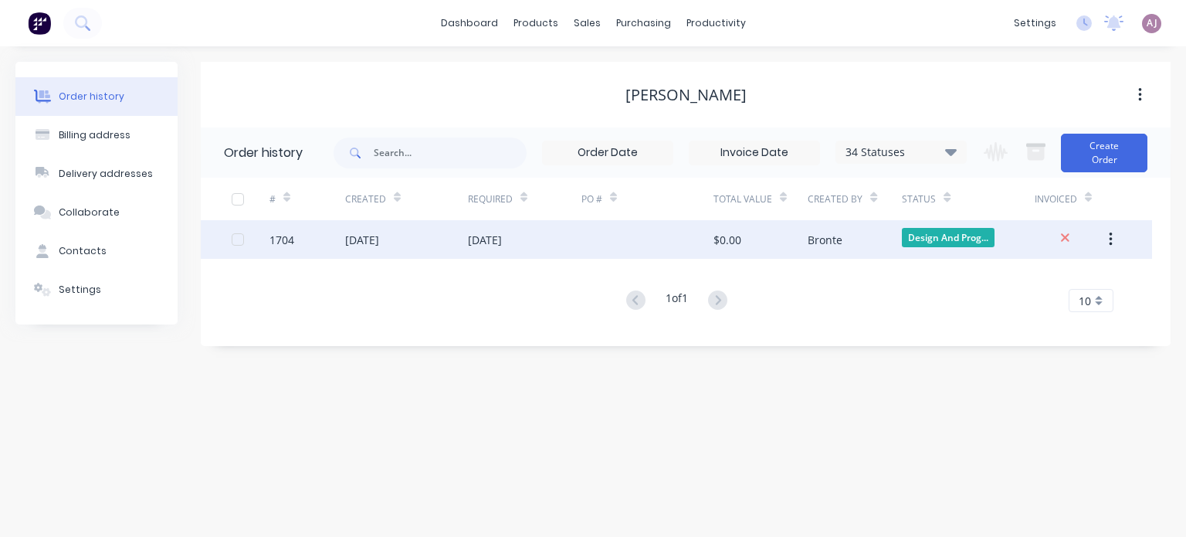
click at [462, 249] on div "18 Sep 2025" at bounding box center [406, 239] width 123 height 39
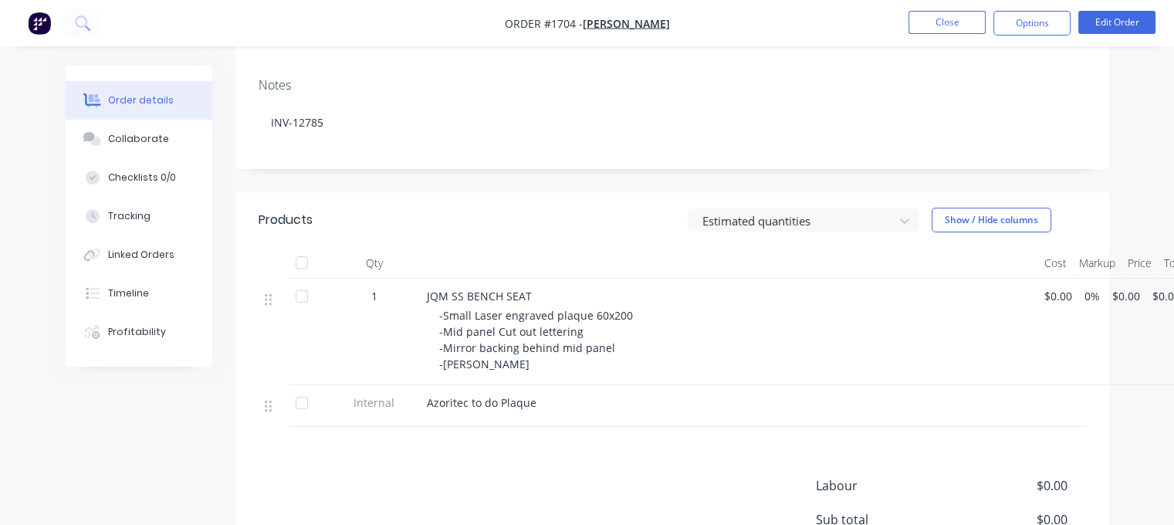
scroll to position [309, 0]
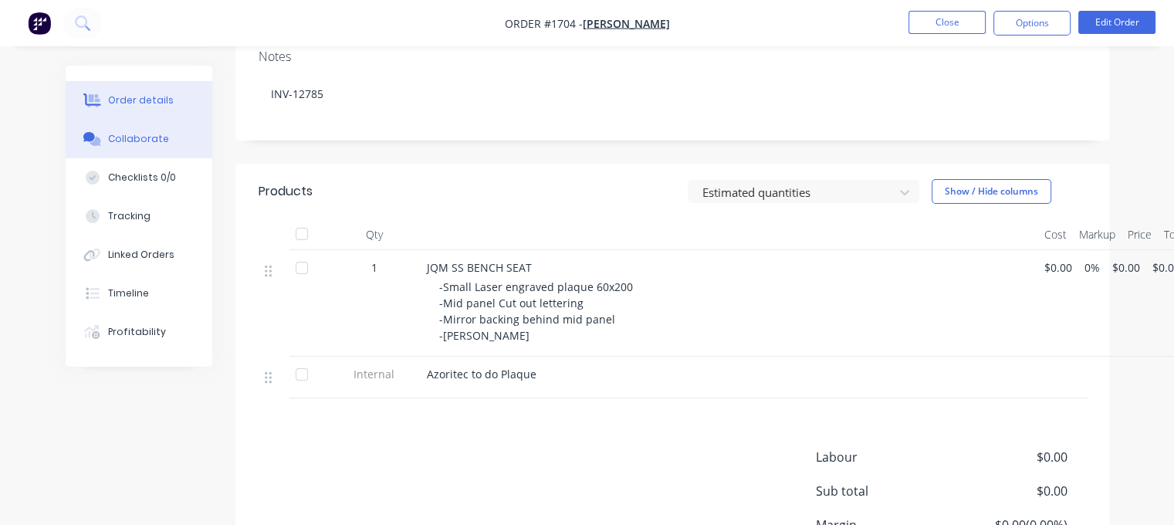
click at [170, 141] on button "Collaborate" at bounding box center [139, 139] width 147 height 39
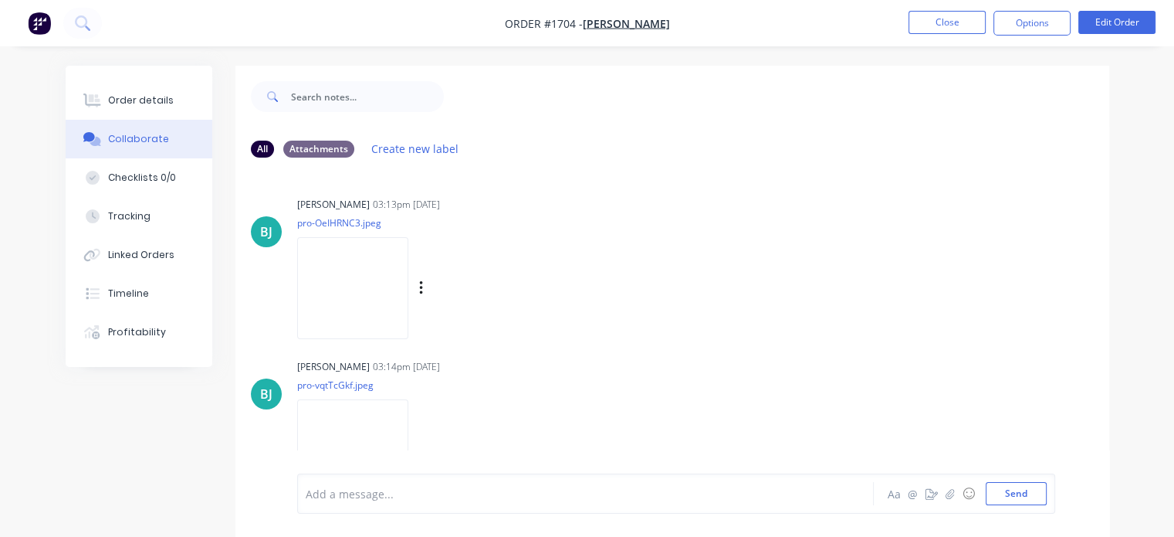
click at [315, 272] on img at bounding box center [352, 287] width 111 height 101
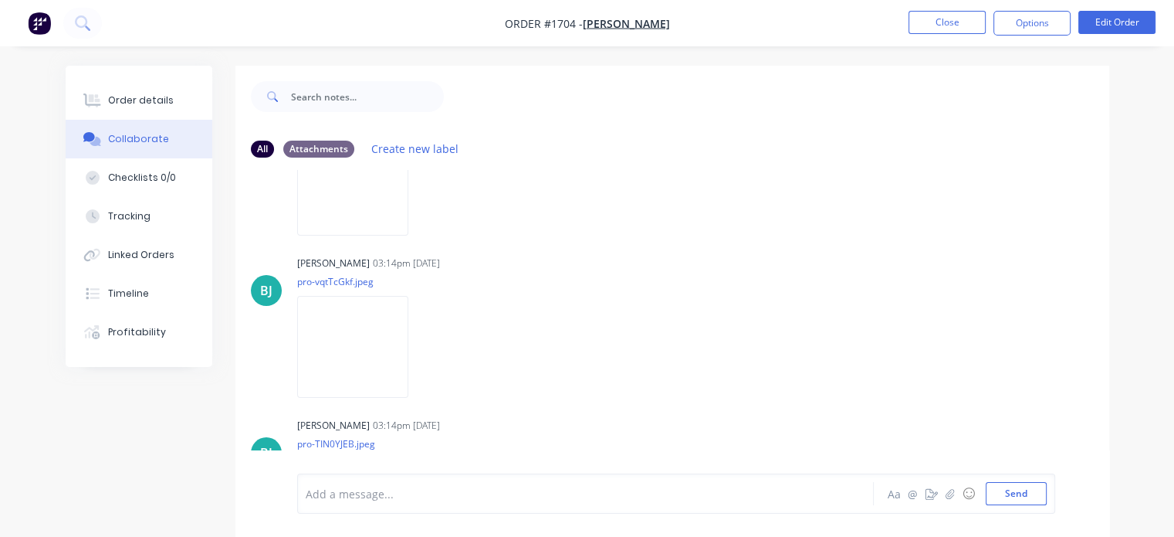
scroll to position [196, 0]
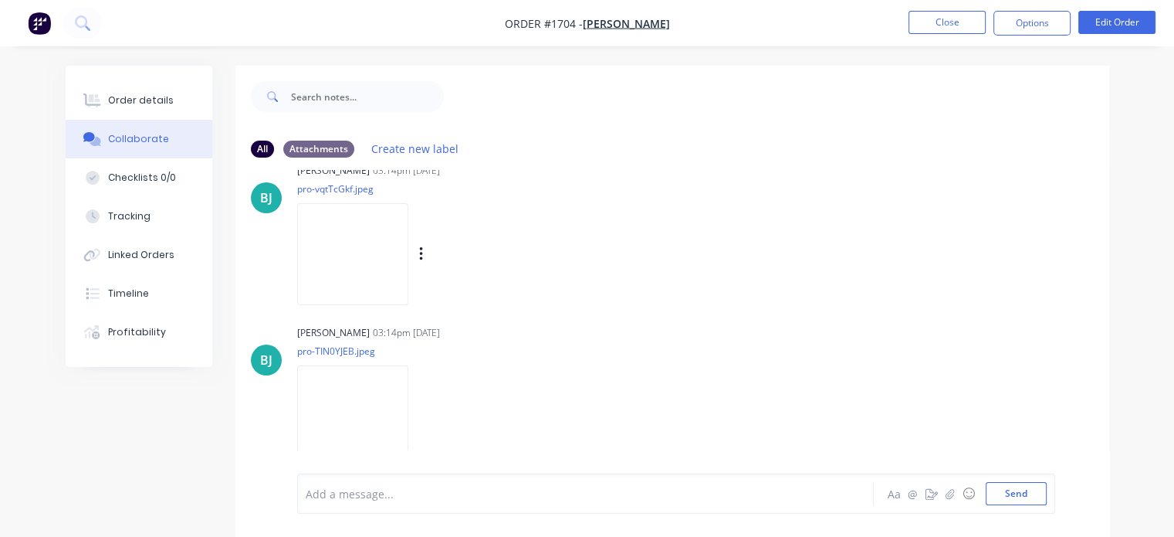
click at [394, 276] on img at bounding box center [352, 253] width 111 height 101
click at [324, 414] on img at bounding box center [352, 415] width 111 height 101
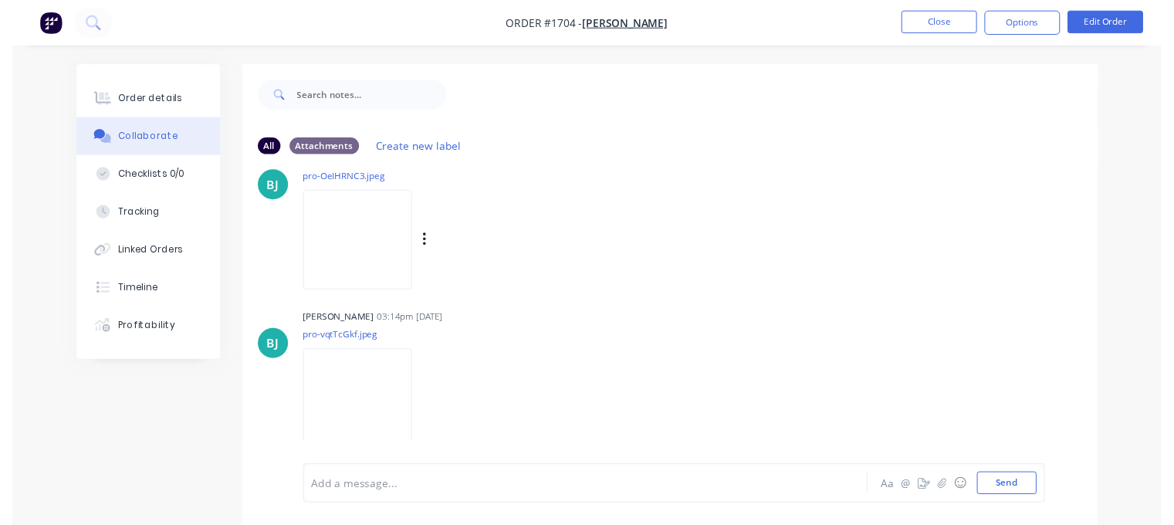
scroll to position [0, 0]
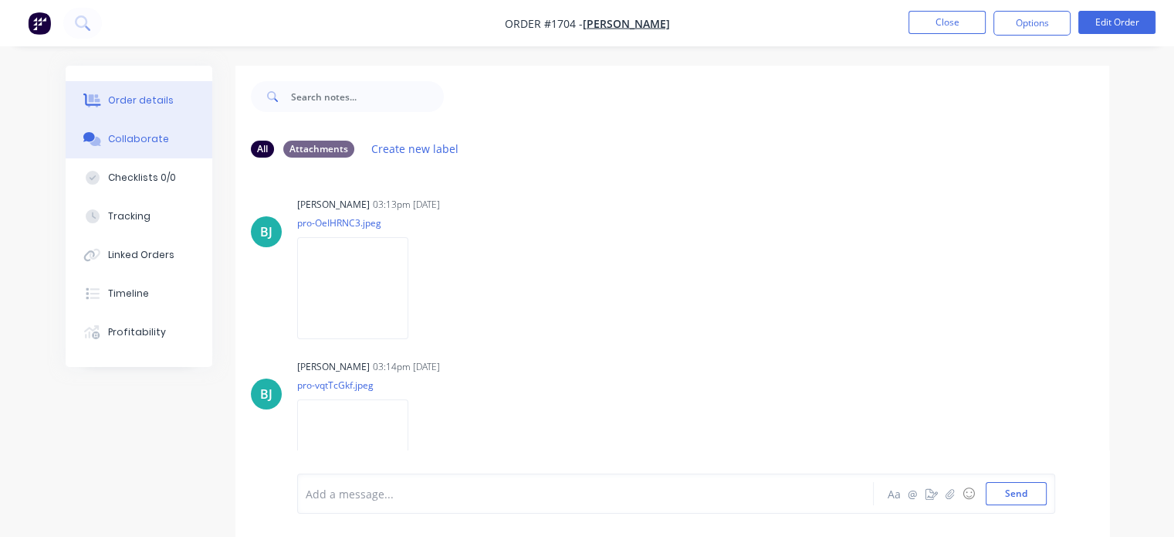
click at [149, 96] on div "Order details" at bounding box center [141, 100] width 66 height 14
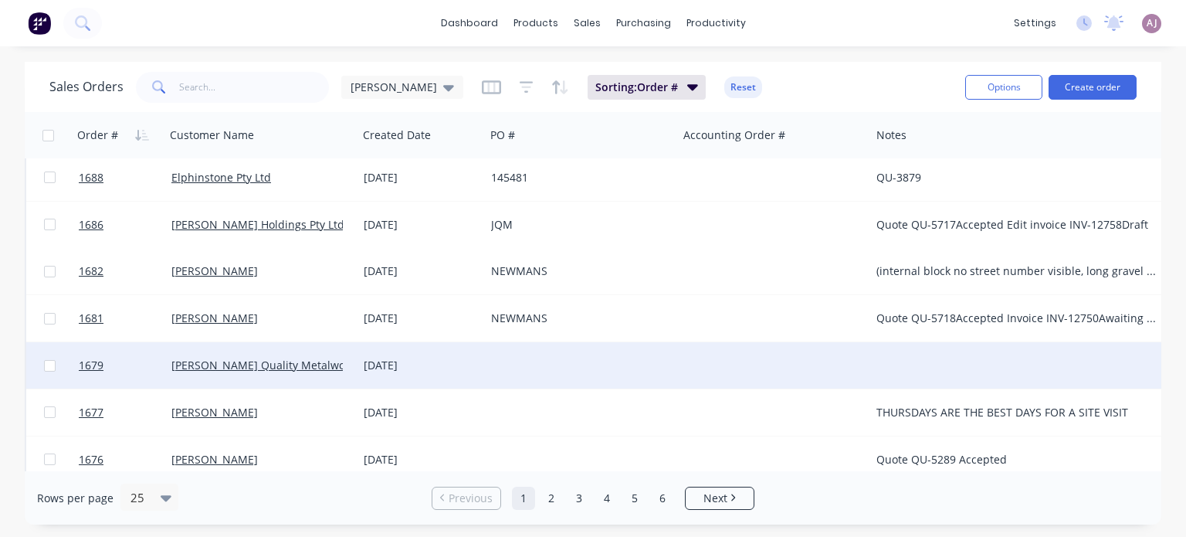
scroll to position [540, 0]
